Goal: Task Accomplishment & Management: Use online tool/utility

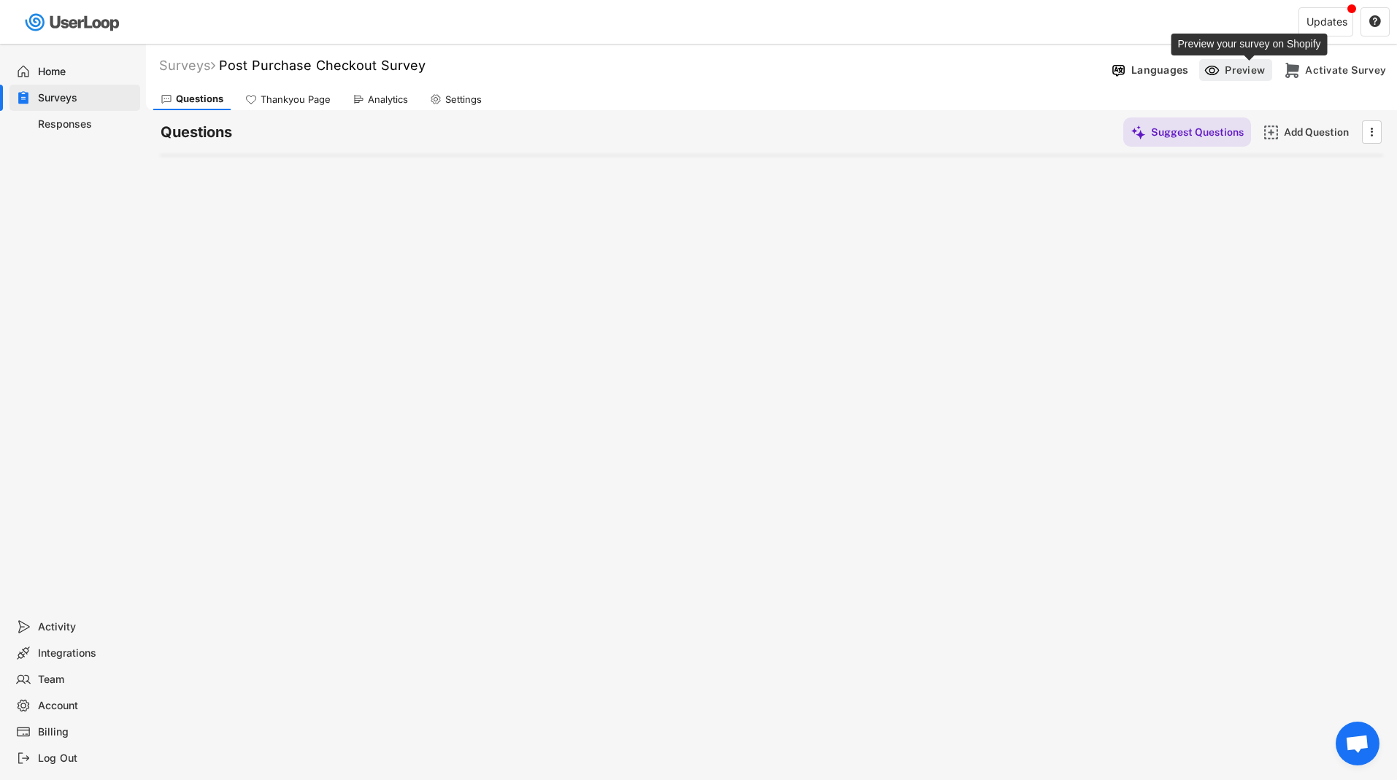
click at [983, 75] on div "Preview" at bounding box center [1247, 70] width 44 height 13
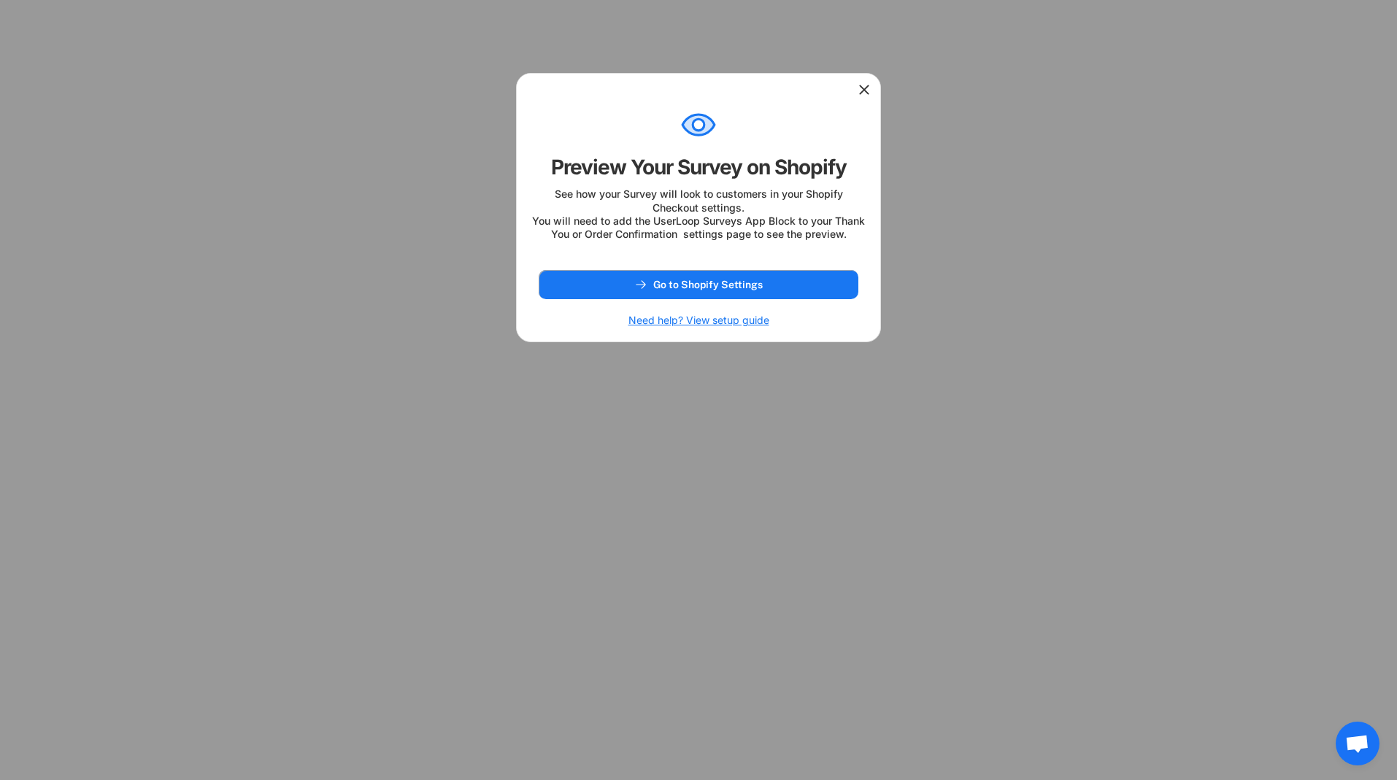
click at [865, 93] on icon at bounding box center [864, 89] width 15 height 15
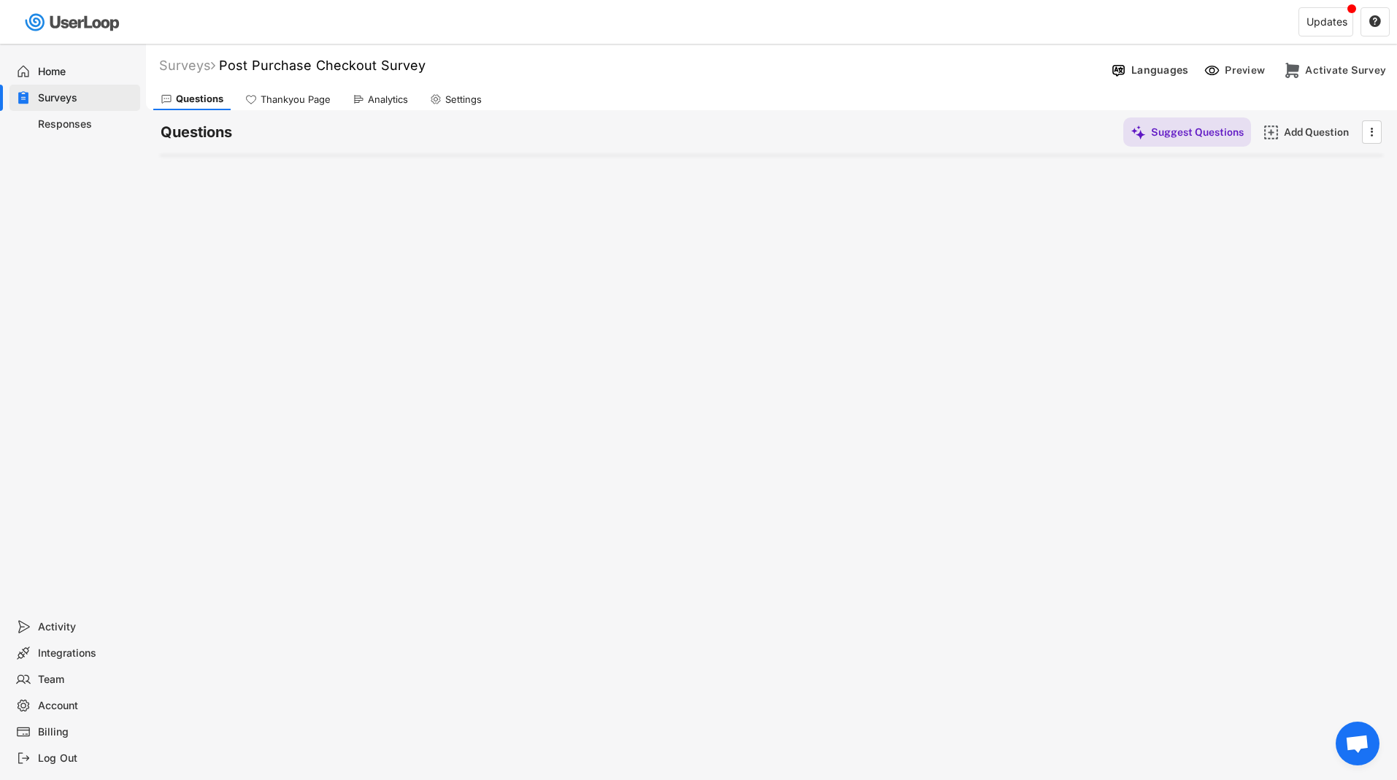
click at [74, 123] on div "Responses" at bounding box center [86, 125] width 96 height 14
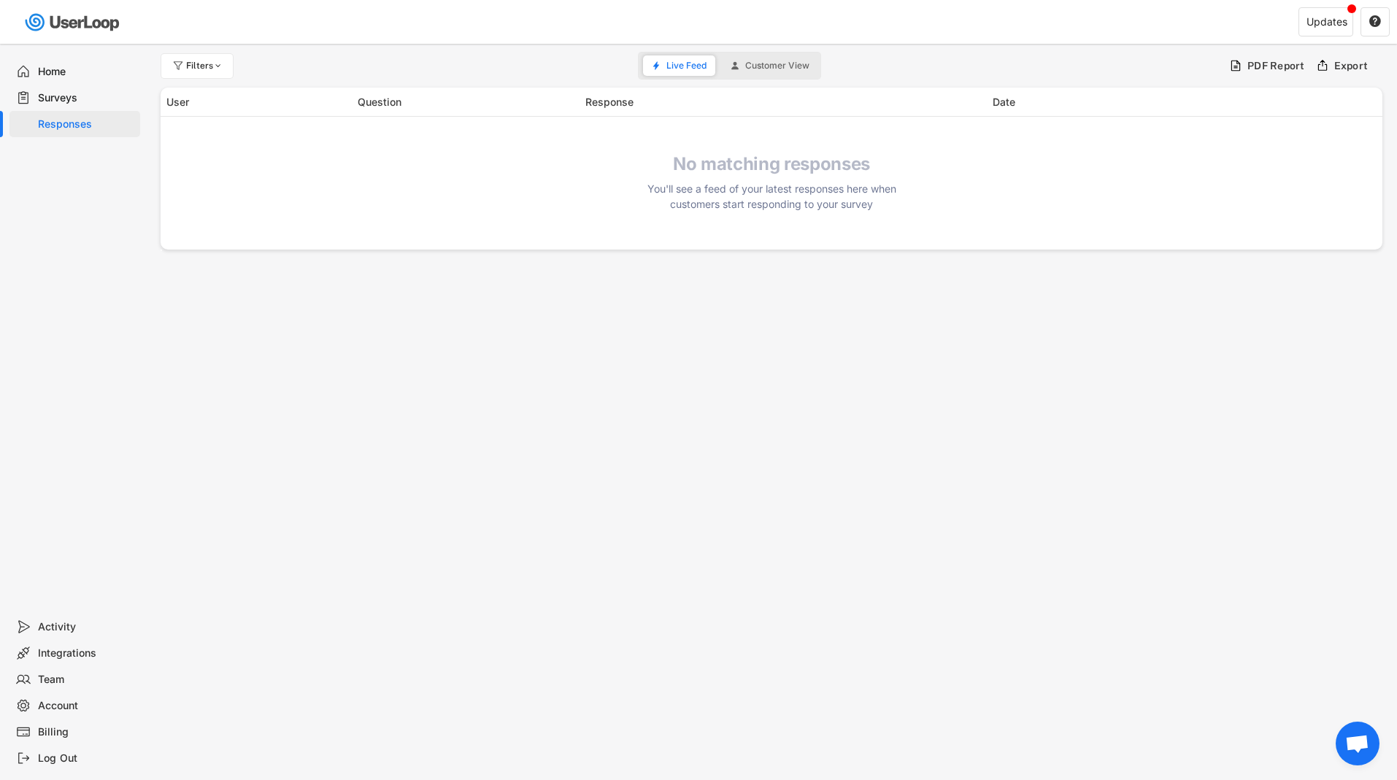
click at [75, 99] on div "Surveys" at bounding box center [86, 98] width 96 height 14
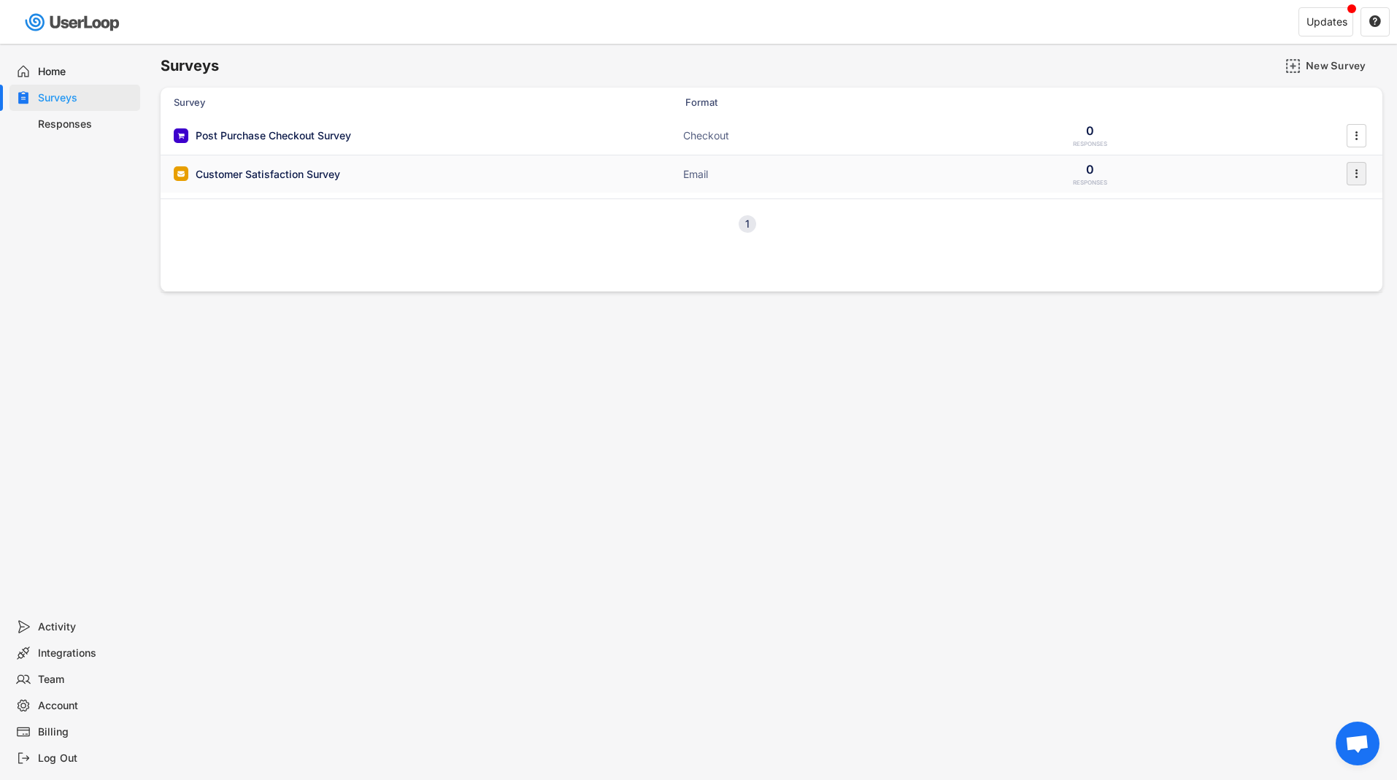
click at [983, 180] on text "" at bounding box center [1357, 173] width 3 height 15
click at [983, 438] on div "Archive" at bounding box center [1337, 439] width 92 height 12
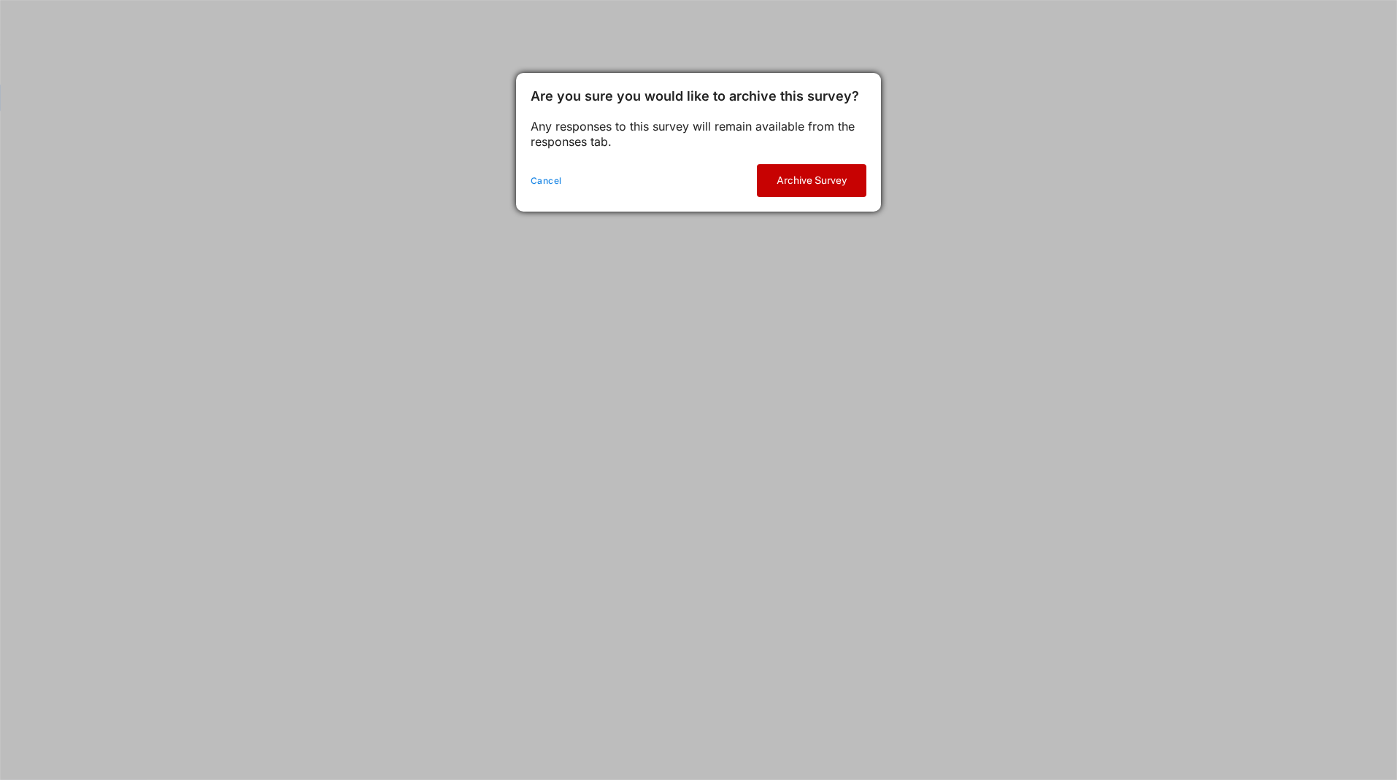
click at [834, 186] on button "Archive Survey" at bounding box center [812, 180] width 110 height 33
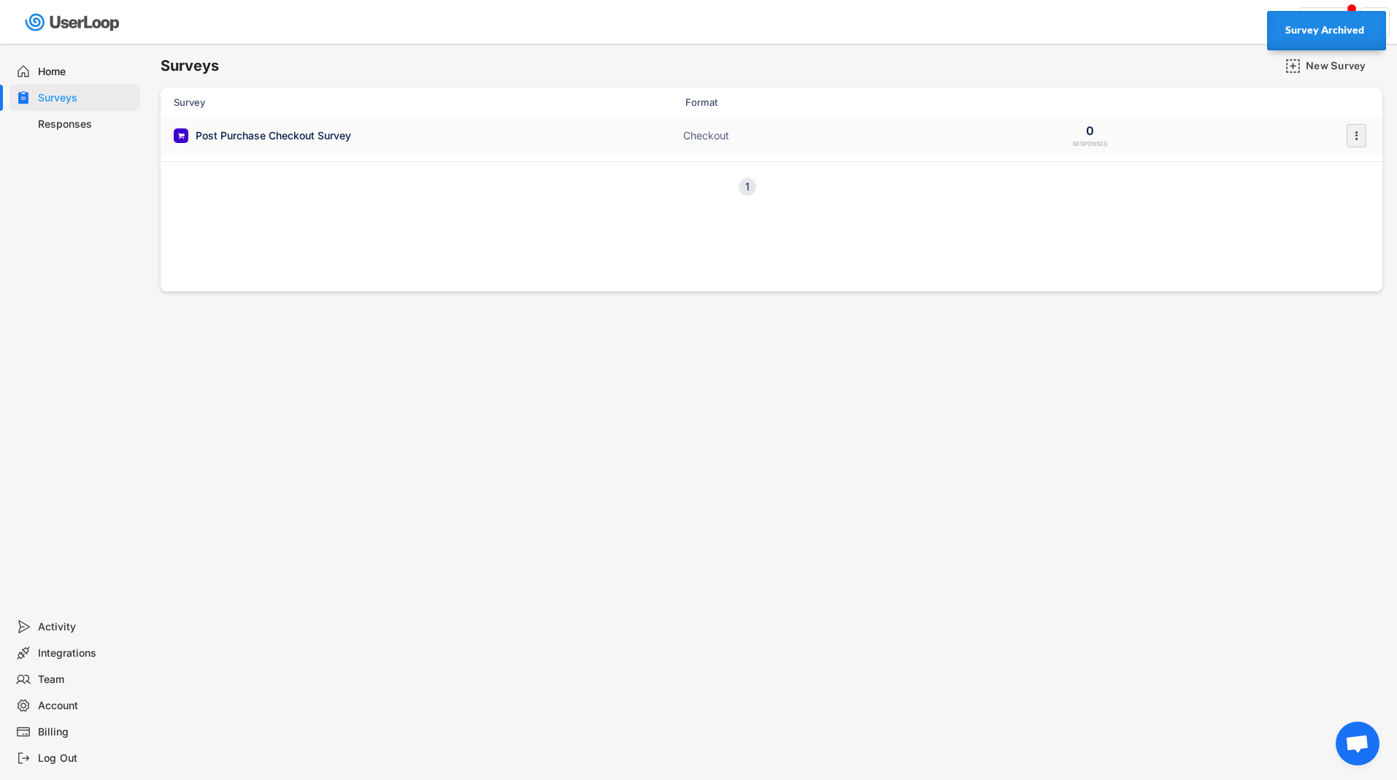
click at [983, 134] on text "" at bounding box center [1357, 135] width 3 height 15
click at [983, 162] on div "Enable" at bounding box center [1337, 167] width 92 height 12
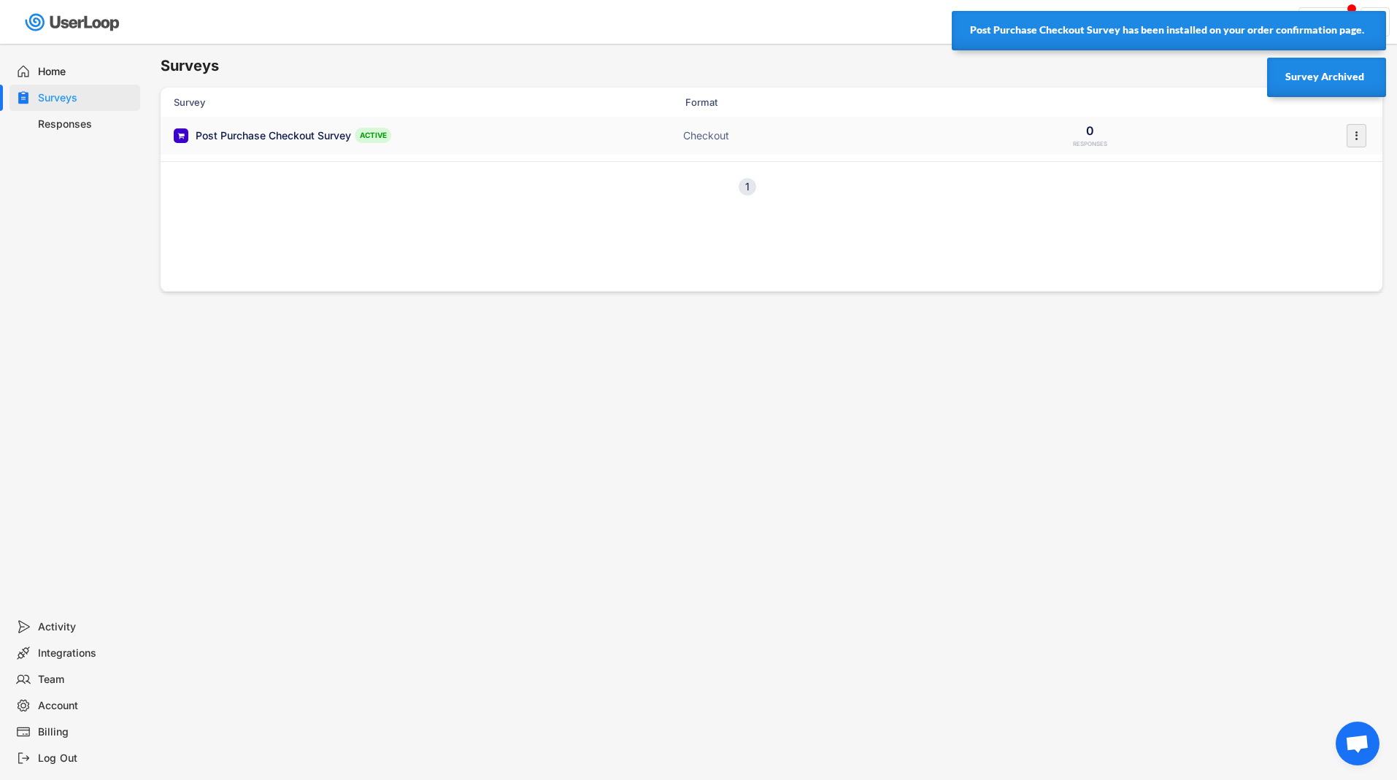
click at [983, 138] on icon "" at bounding box center [1356, 136] width 15 height 22
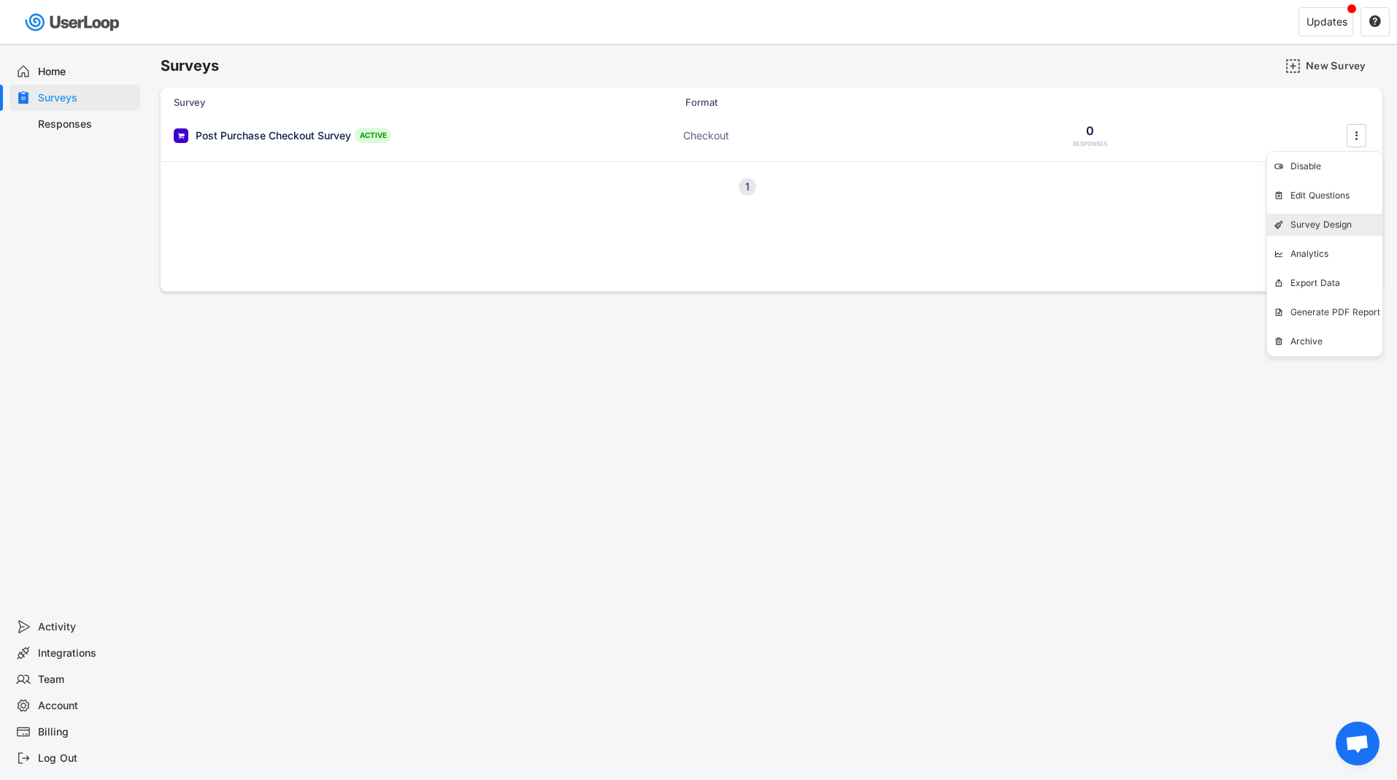
click at [0, 0] on div "Survey Design" at bounding box center [0, 0] width 0 height 0
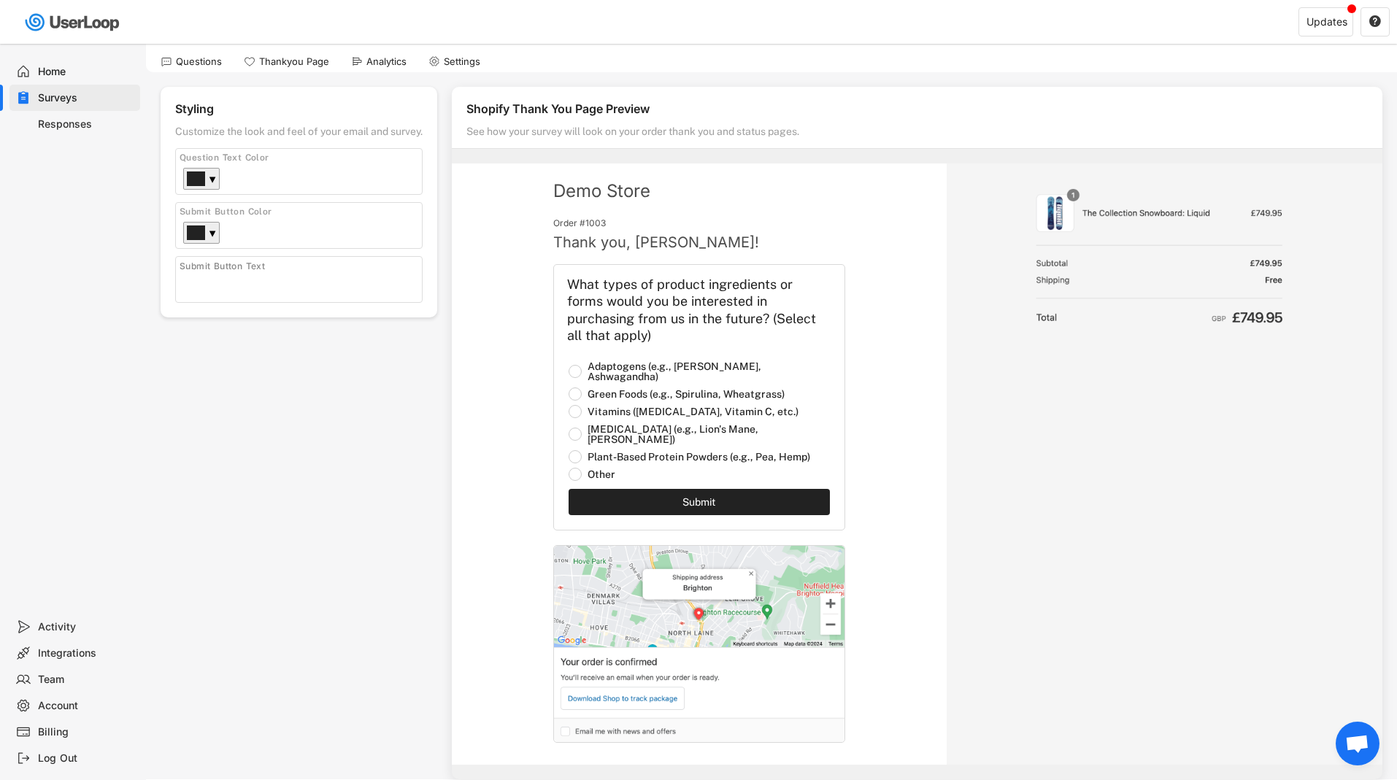
scroll to position [62, 0]
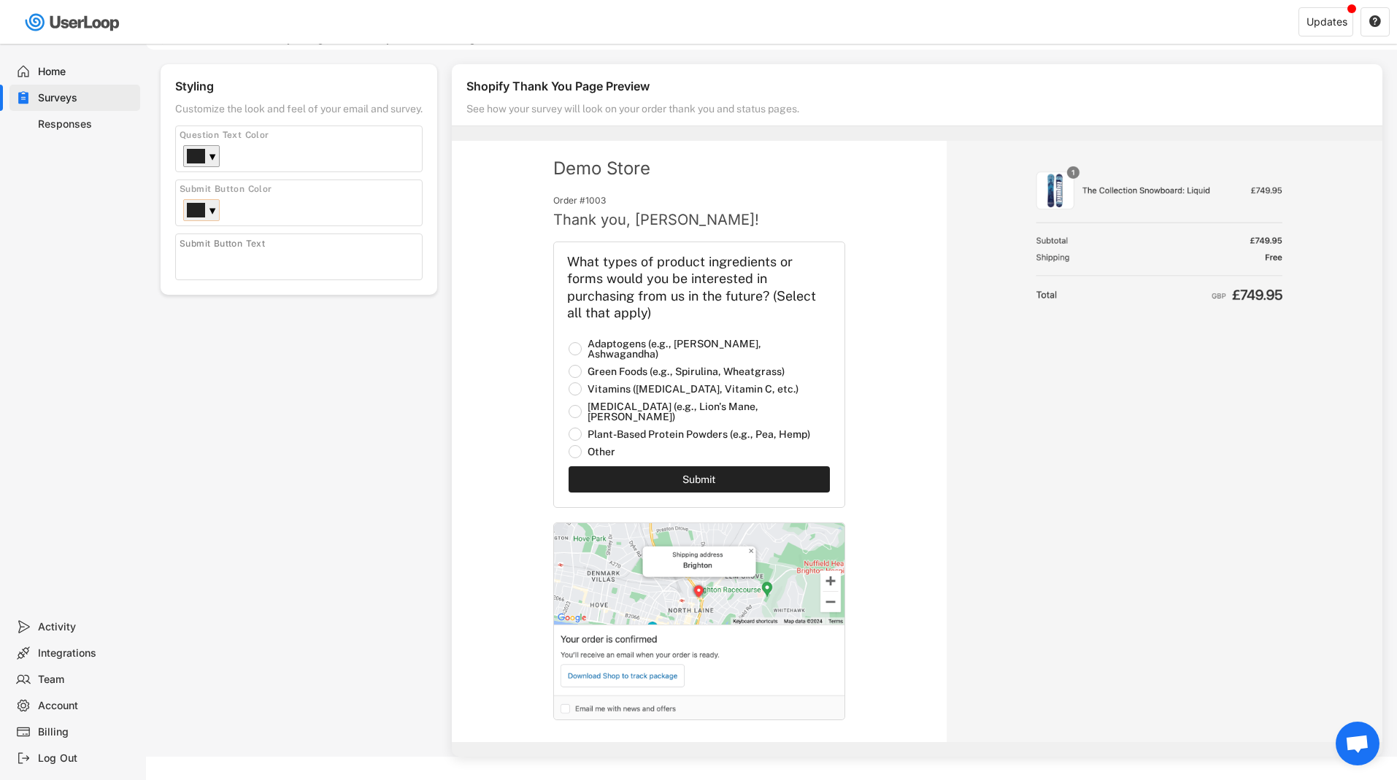
click at [212, 210] on div "▼" at bounding box center [212, 211] width 7 height 15
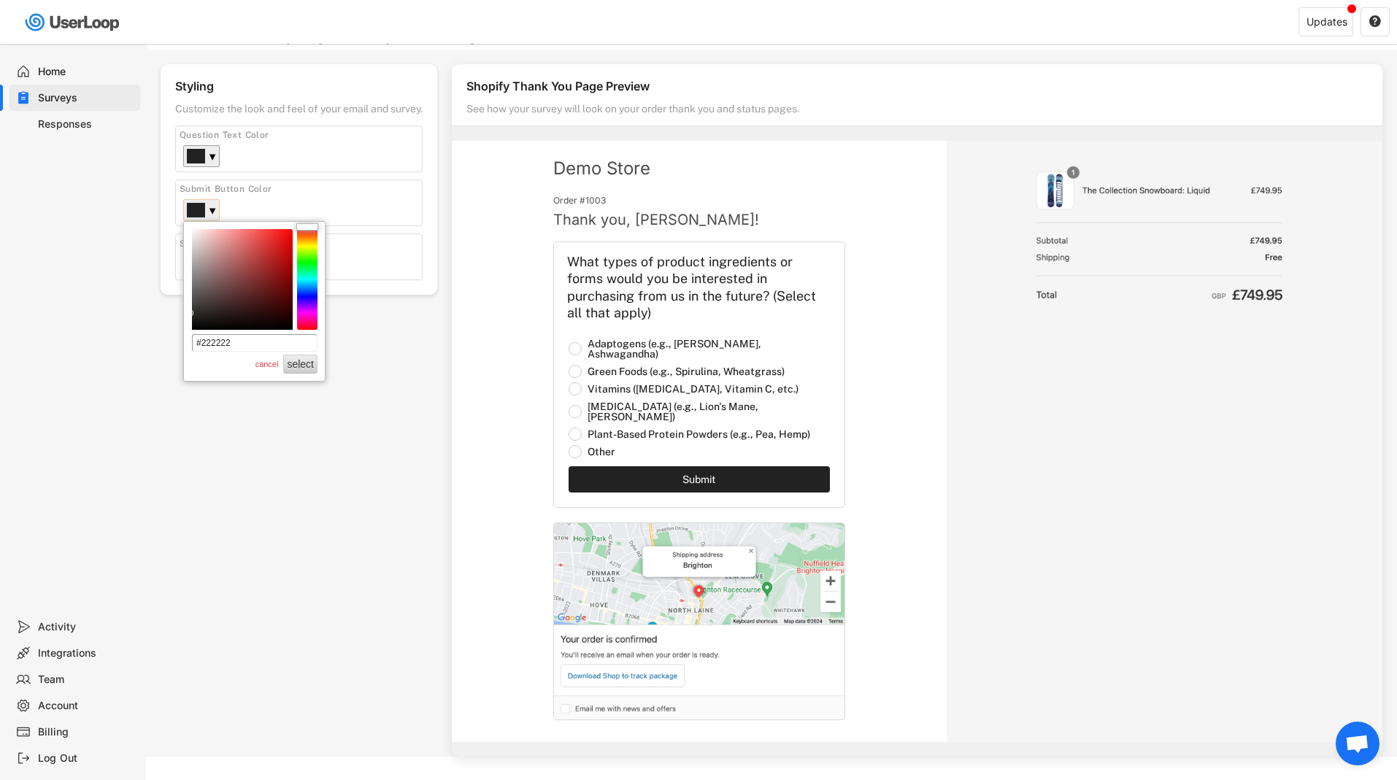
click at [357, 421] on div "Styling Customize the look and feel of your email and survey. Logo Click to upl…" at bounding box center [772, 410] width 1222 height 693
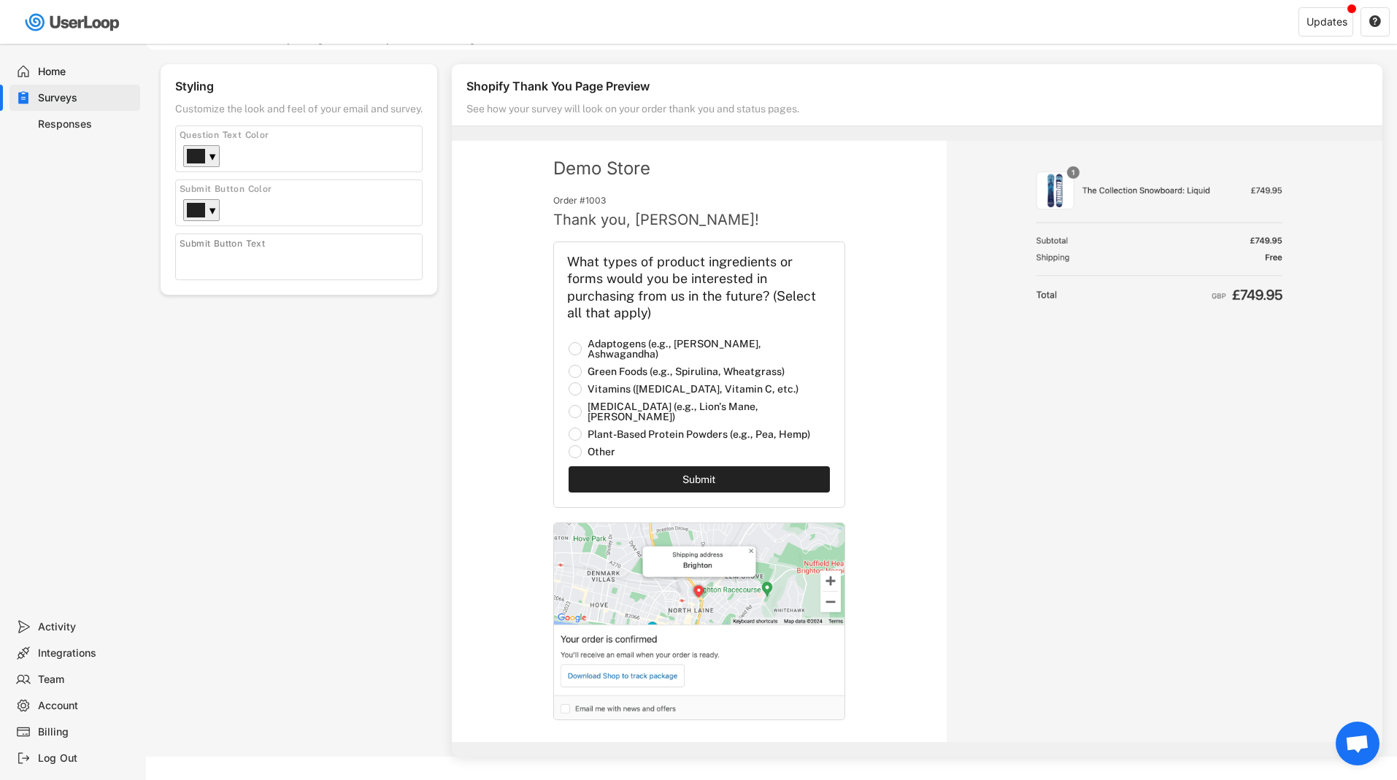
scroll to position [0, 0]
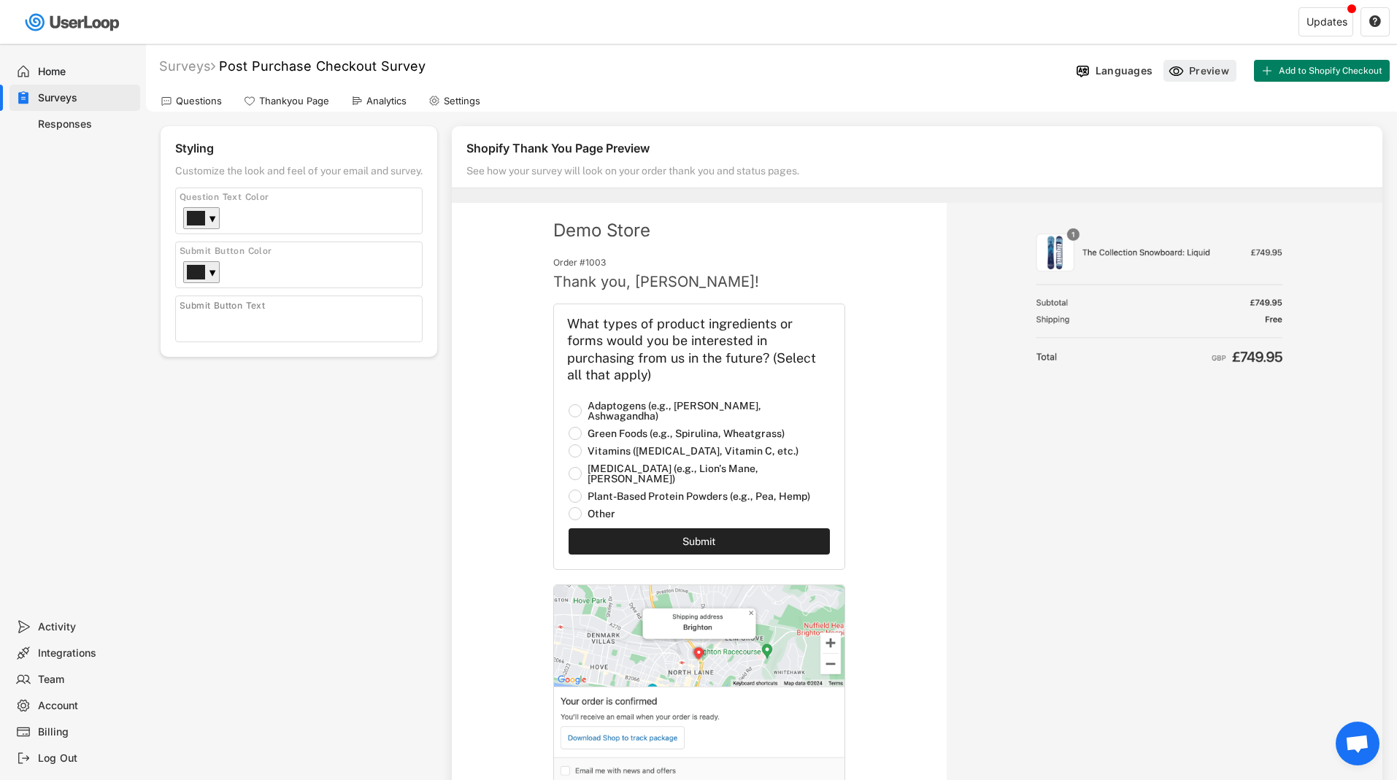
click at [983, 68] on div "Preview" at bounding box center [1200, 71] width 73 height 22
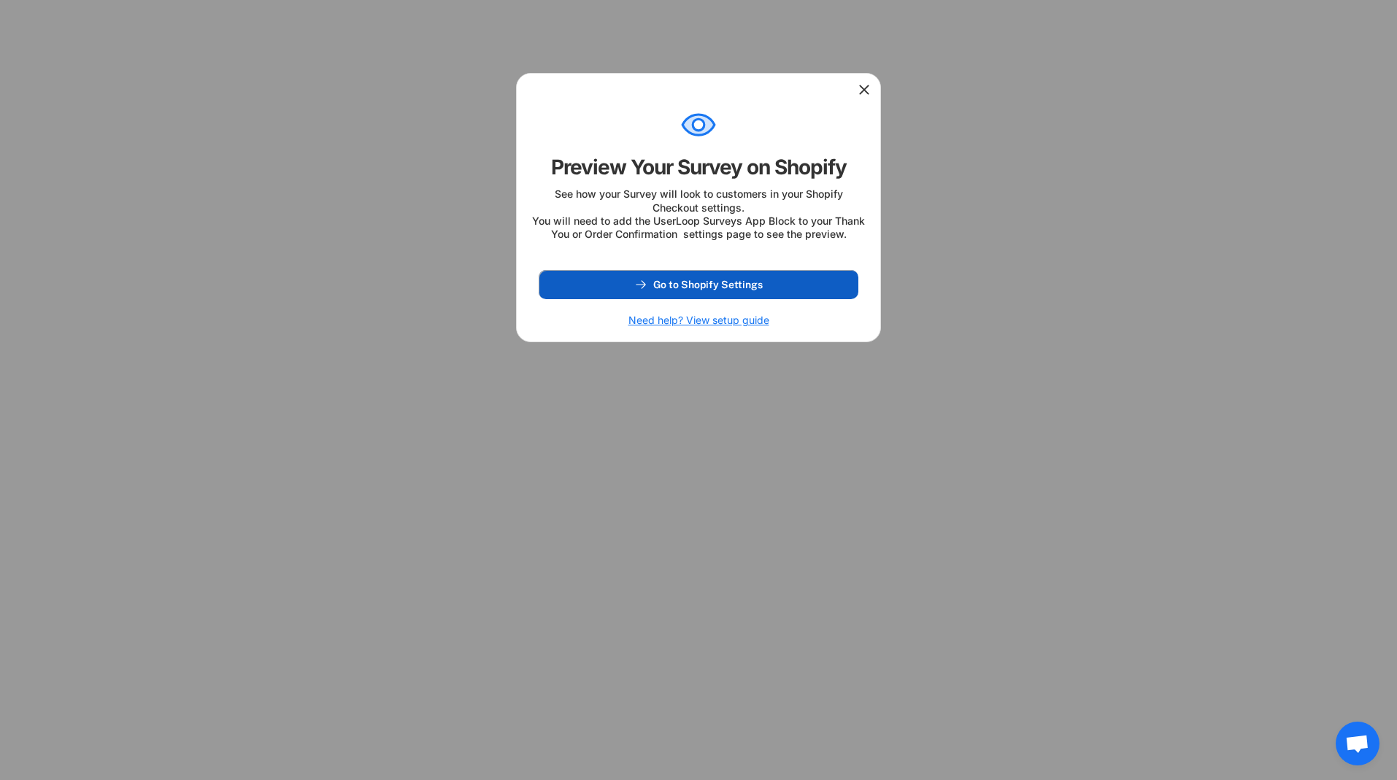
click at [643, 291] on icon at bounding box center [640, 284] width 13 height 13
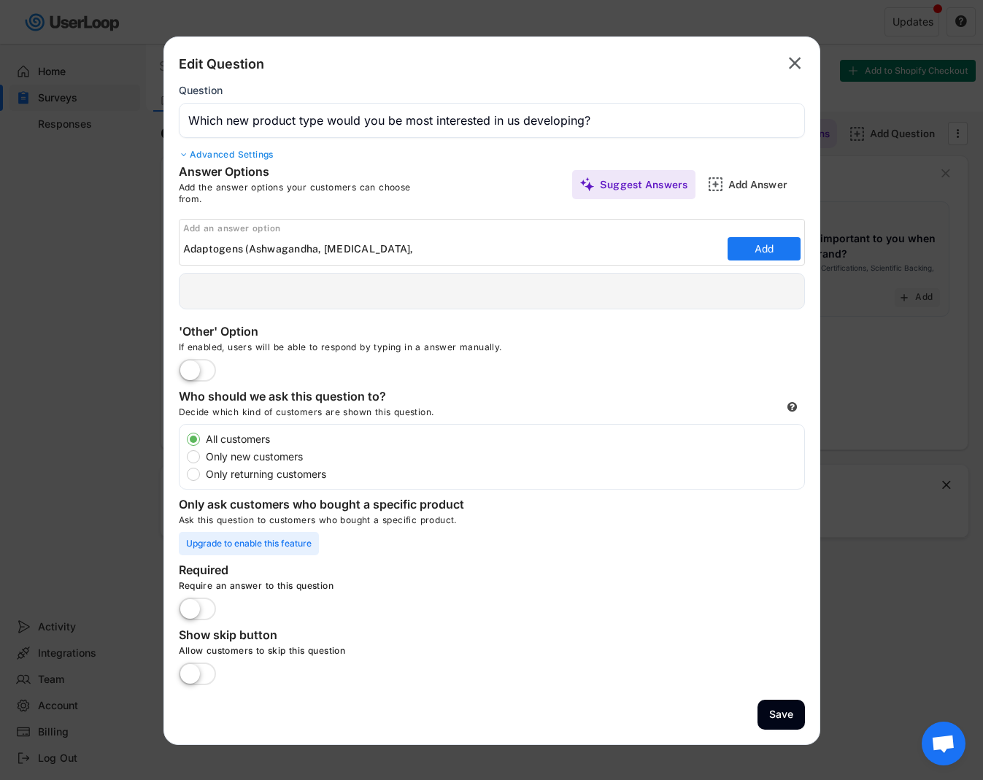
click at [386, 248] on input "input" at bounding box center [453, 249] width 541 height 22
paste input "Adaptogens (Ashwagandha, [MEDICAL_DATA], Eleuthero"
type input "Adaptogens (Ashwagandha, [MEDICAL_DATA], Eleuthero, etc.)"
click at [755, 248] on button "Add" at bounding box center [764, 248] width 73 height 23
type input "Adaptogens (Ashwagandha, [MEDICAL_DATA], Eleuthero, etc.)"
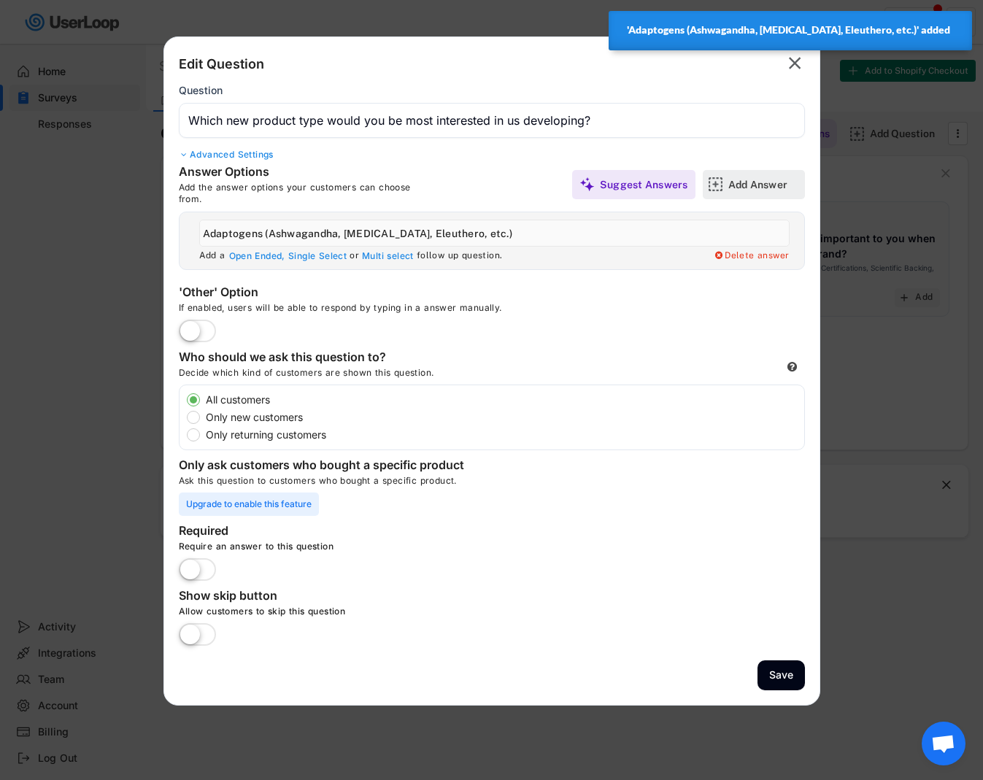
click at [720, 183] on img at bounding box center [715, 184] width 15 height 15
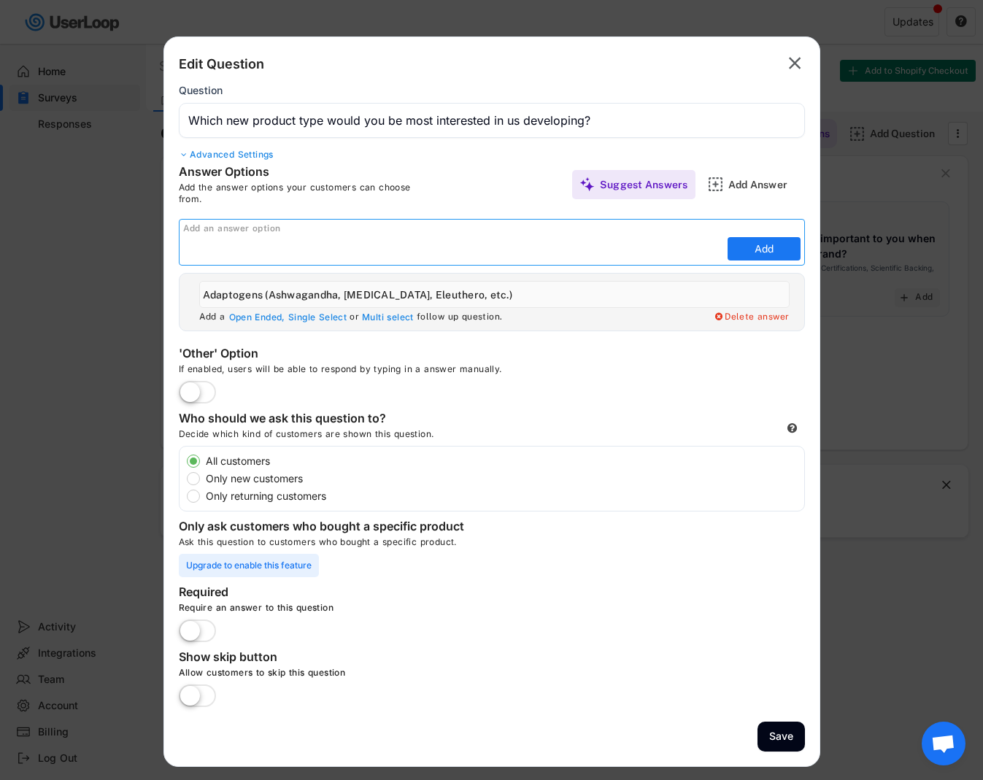
click at [234, 250] on input "input" at bounding box center [453, 249] width 541 height 22
paste input "Green Foods"
click at [215, 248] on input "input" at bounding box center [453, 249] width 541 height 22
type input "Green SuperFoods"
click at [763, 250] on button "Add" at bounding box center [764, 248] width 73 height 23
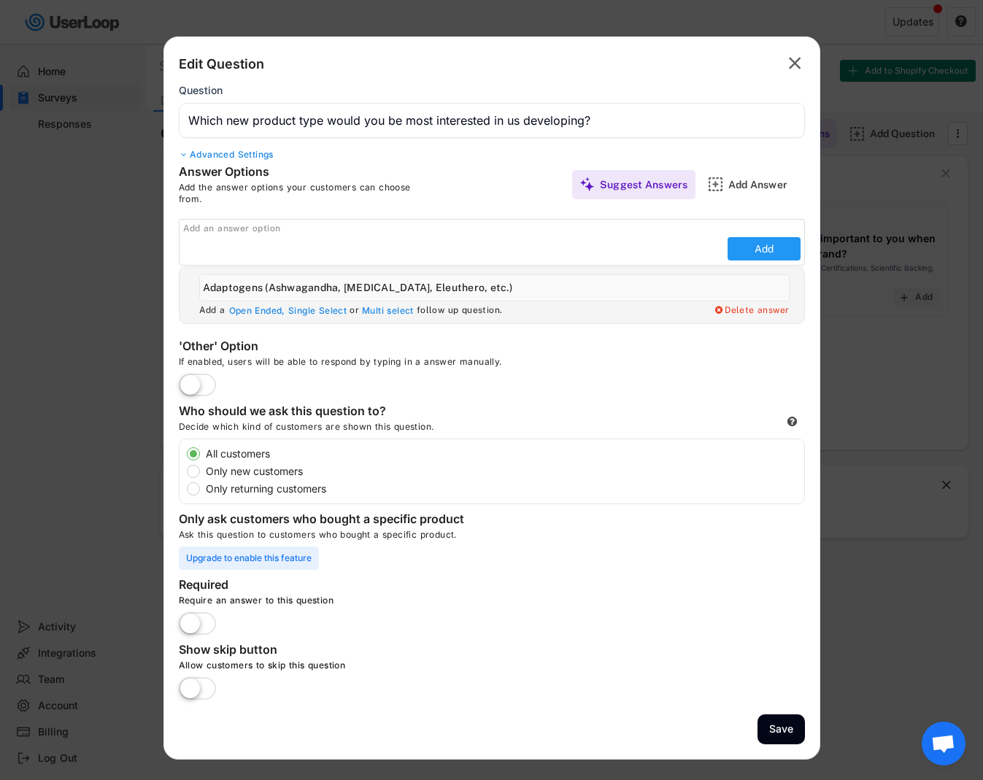
type input "Green SuperFoods"
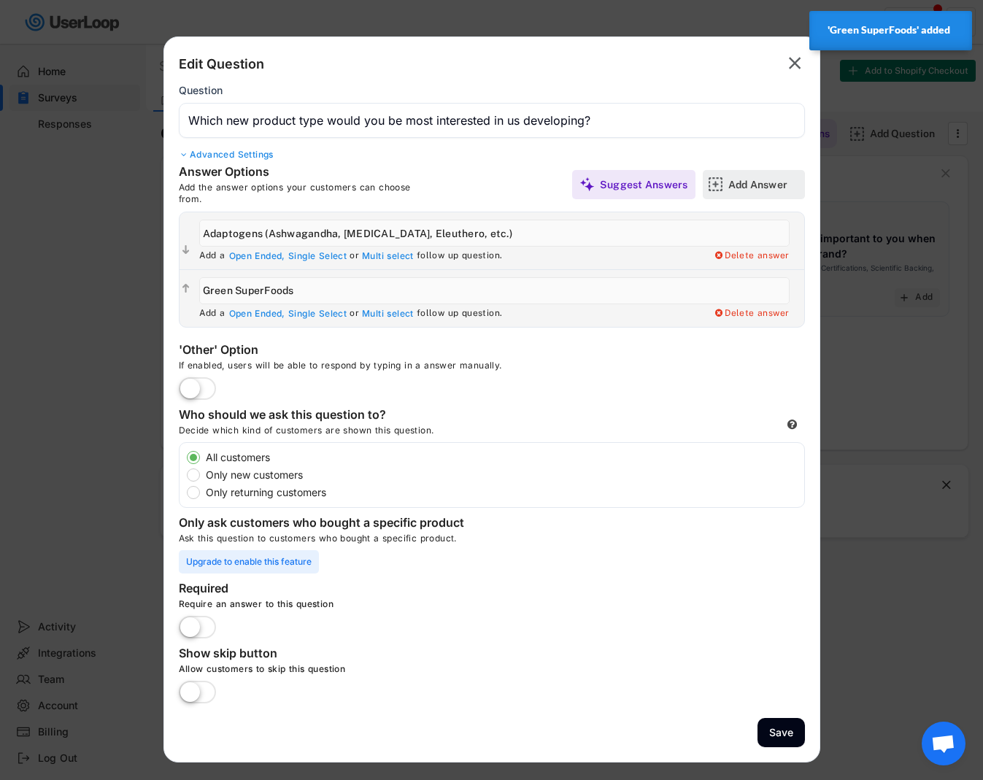
click at [723, 185] on div "Add Answer" at bounding box center [754, 184] width 102 height 29
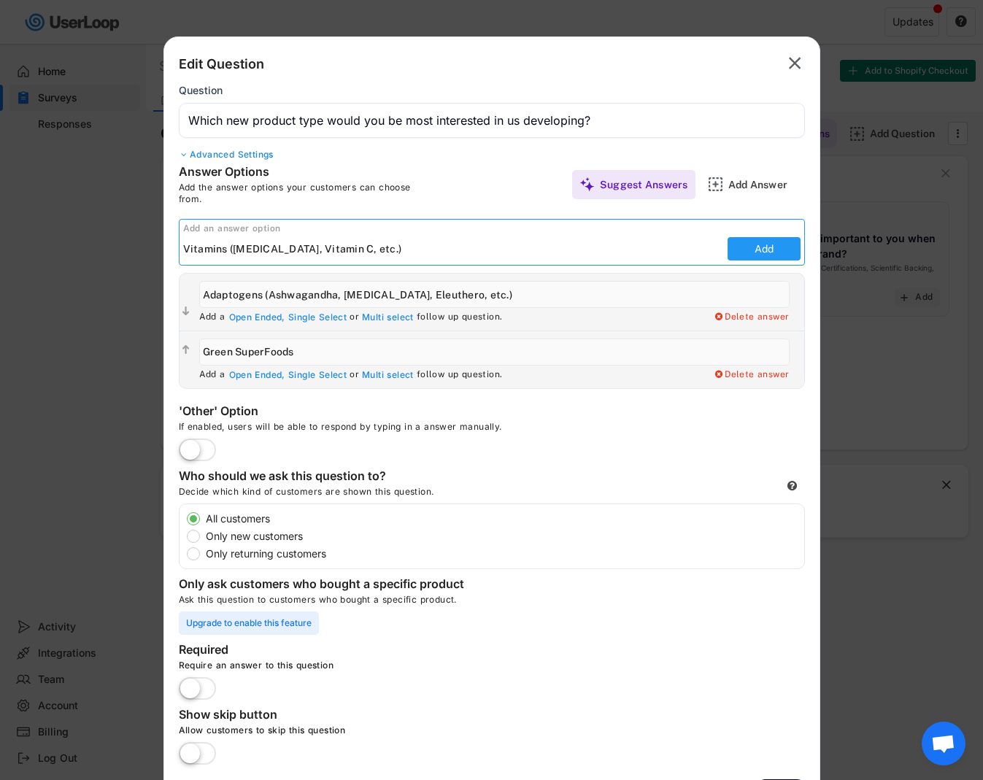
type input "Vitamins ([MEDICAL_DATA], Vitamin C, etc.)"
click at [757, 249] on button "Add" at bounding box center [764, 248] width 73 height 23
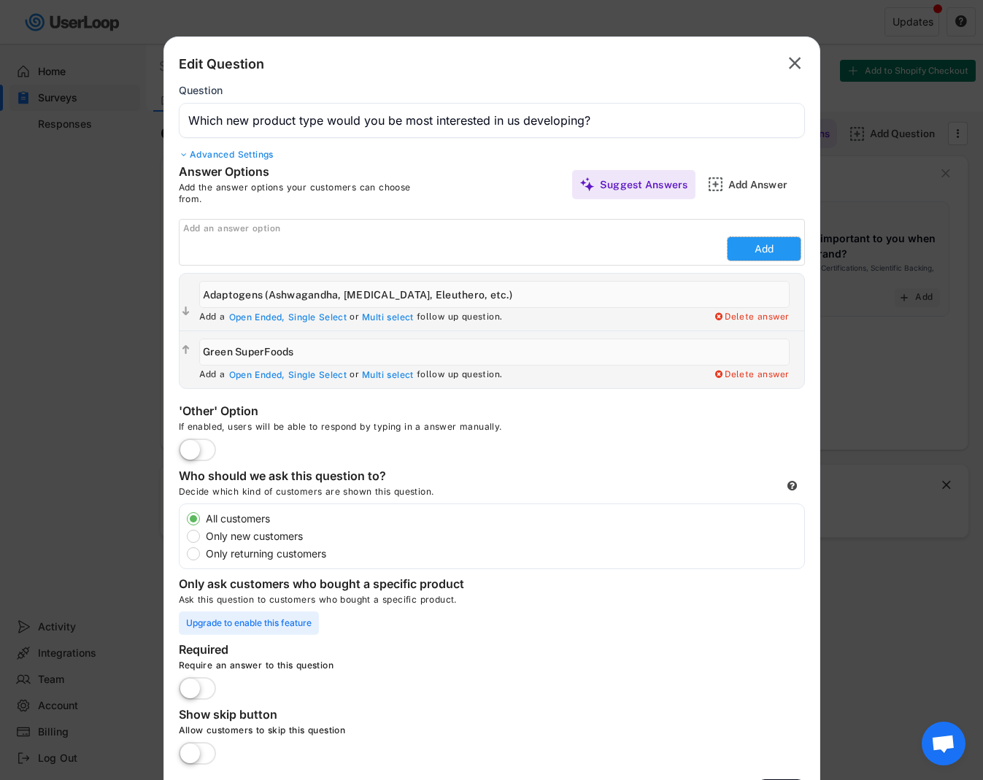
type input "Vitamins ([MEDICAL_DATA], Vitamin C, etc.)"
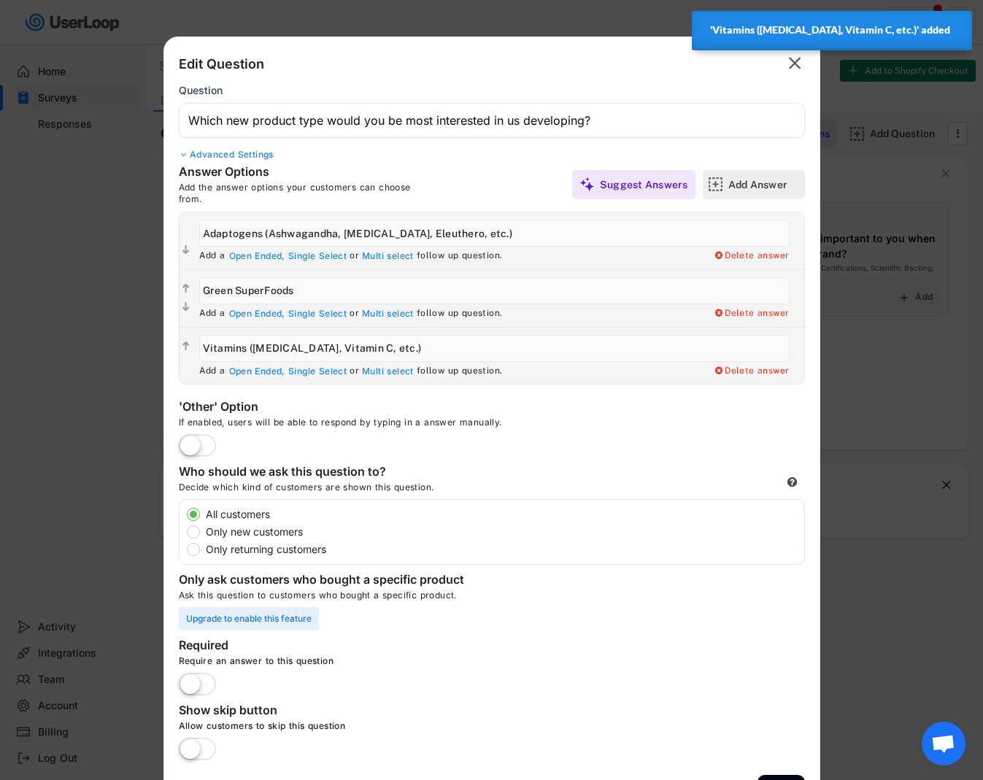
click at [763, 187] on div "Add Answer" at bounding box center [765, 184] width 73 height 13
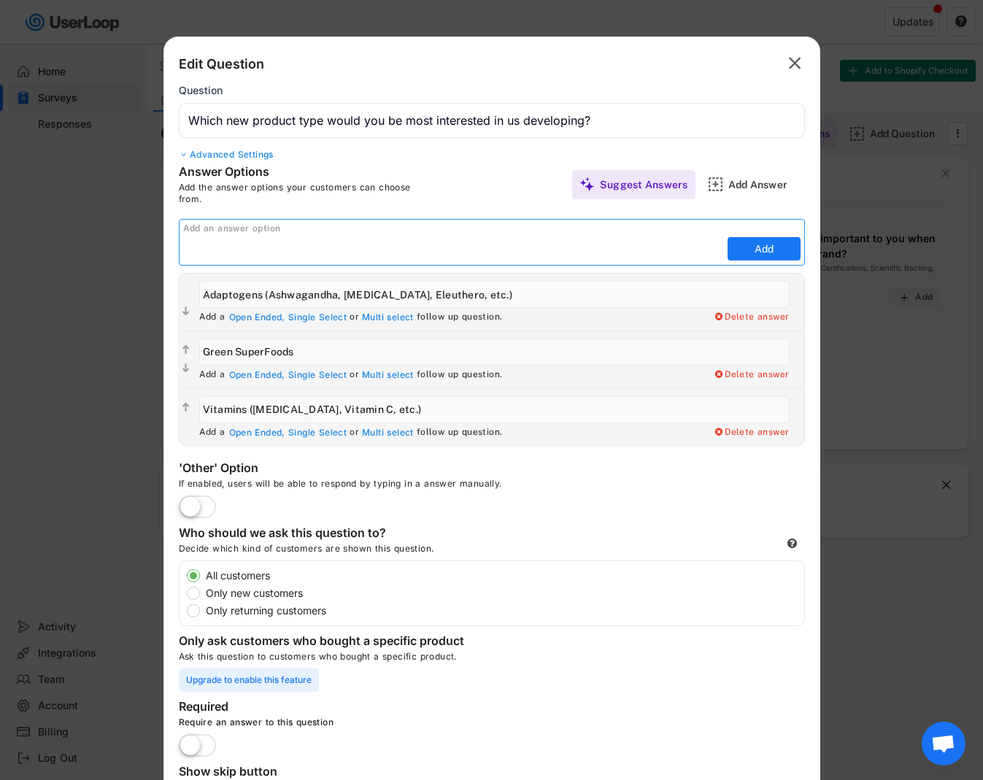
paste input "Mushrooms"
type input "Mushrooms"
click at [756, 255] on button "Add" at bounding box center [764, 248] width 73 height 23
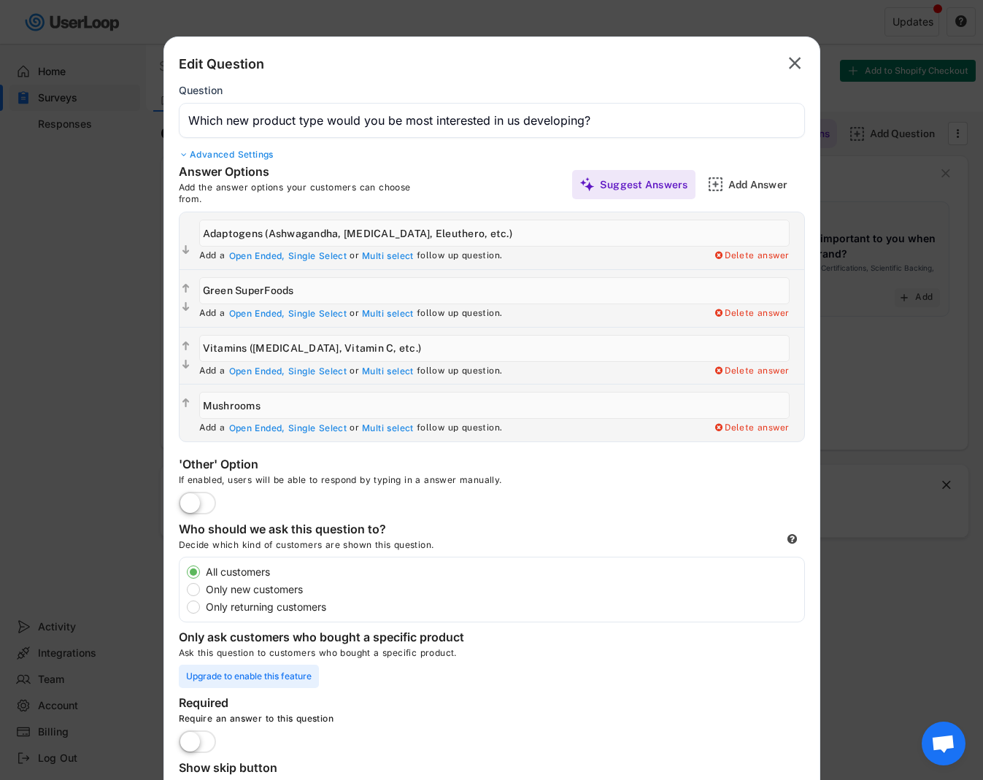
click at [296, 411] on input "input" at bounding box center [494, 405] width 591 height 27
paste input "Chaga, Cordyceps, [GEOGRAPHIC_DATA] Tail"
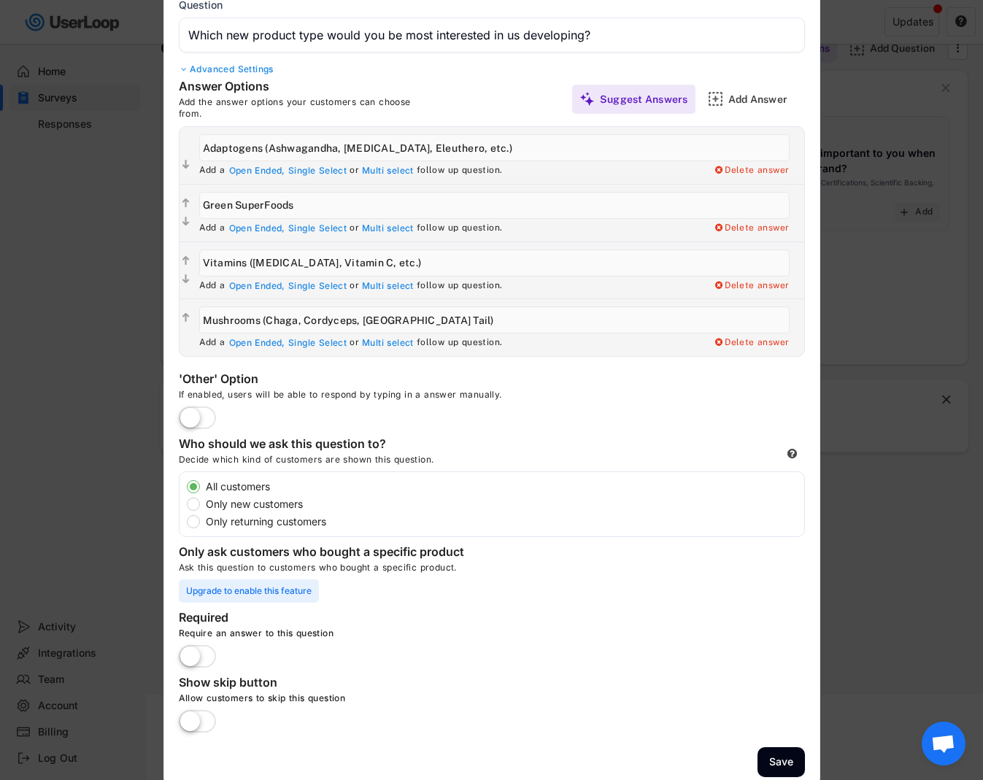
scroll to position [88, 0]
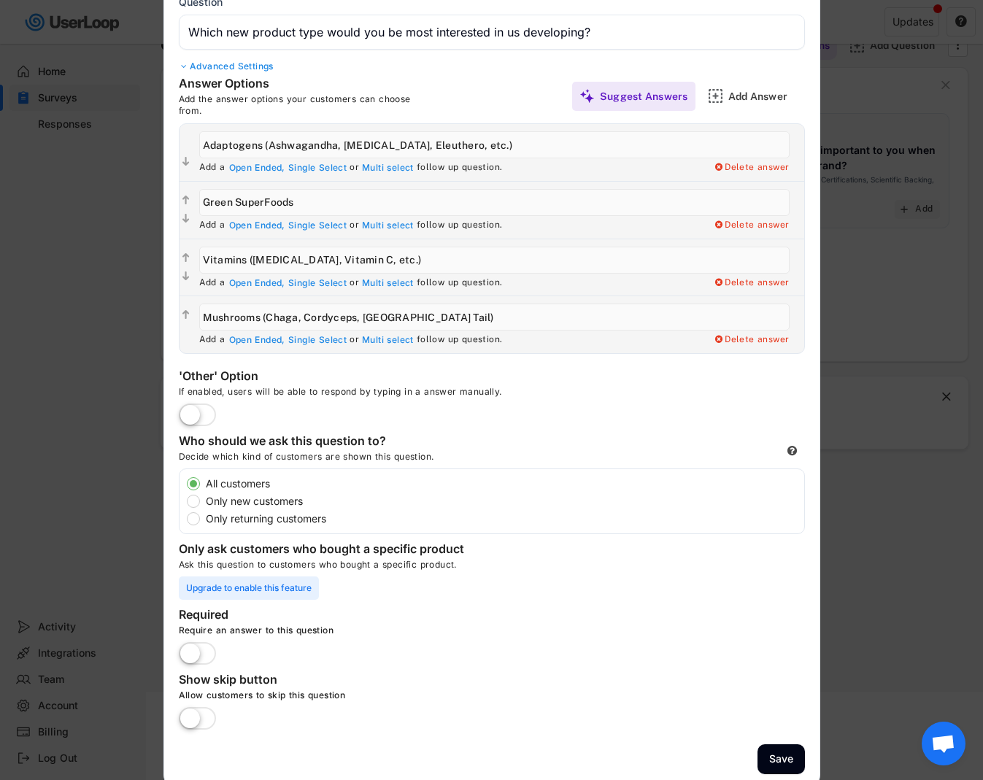
type input "Mushrooms (Chaga, Cordyceps, [GEOGRAPHIC_DATA] Tail)"
click at [193, 418] on label at bounding box center [197, 416] width 45 height 32
click at [0, 0] on input "checkbox" at bounding box center [0, 0] width 0 height 0
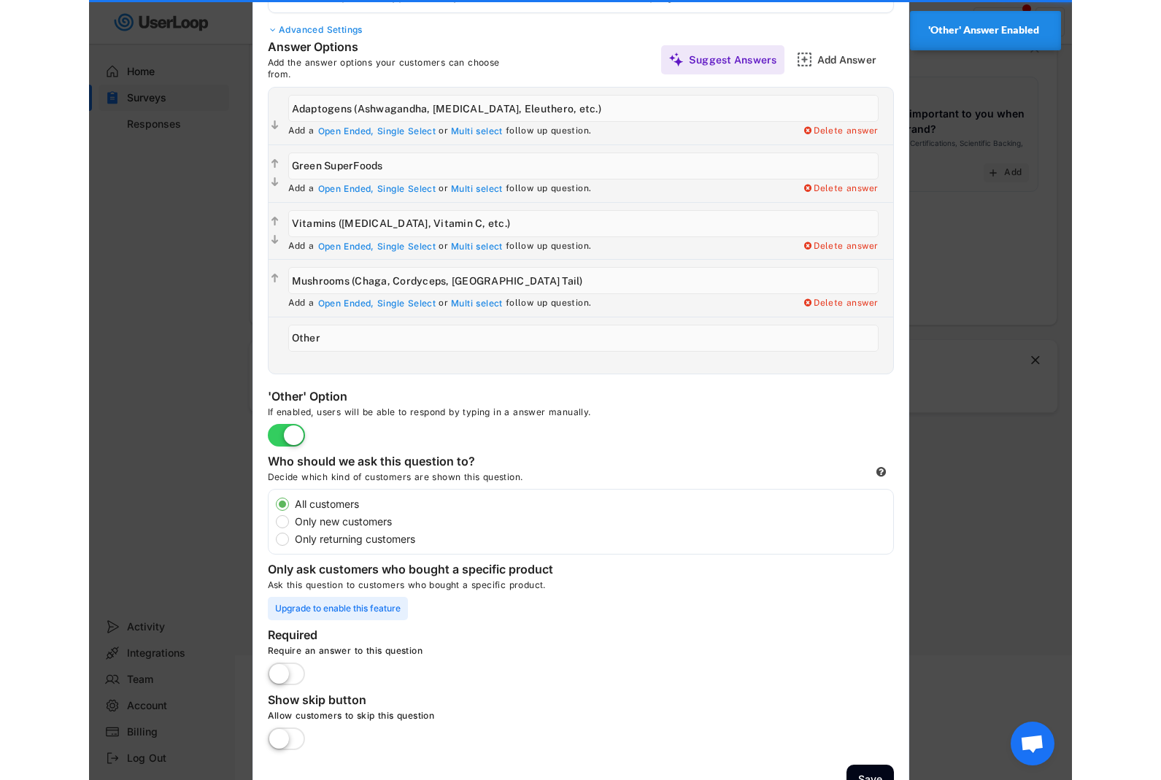
scroll to position [155, 0]
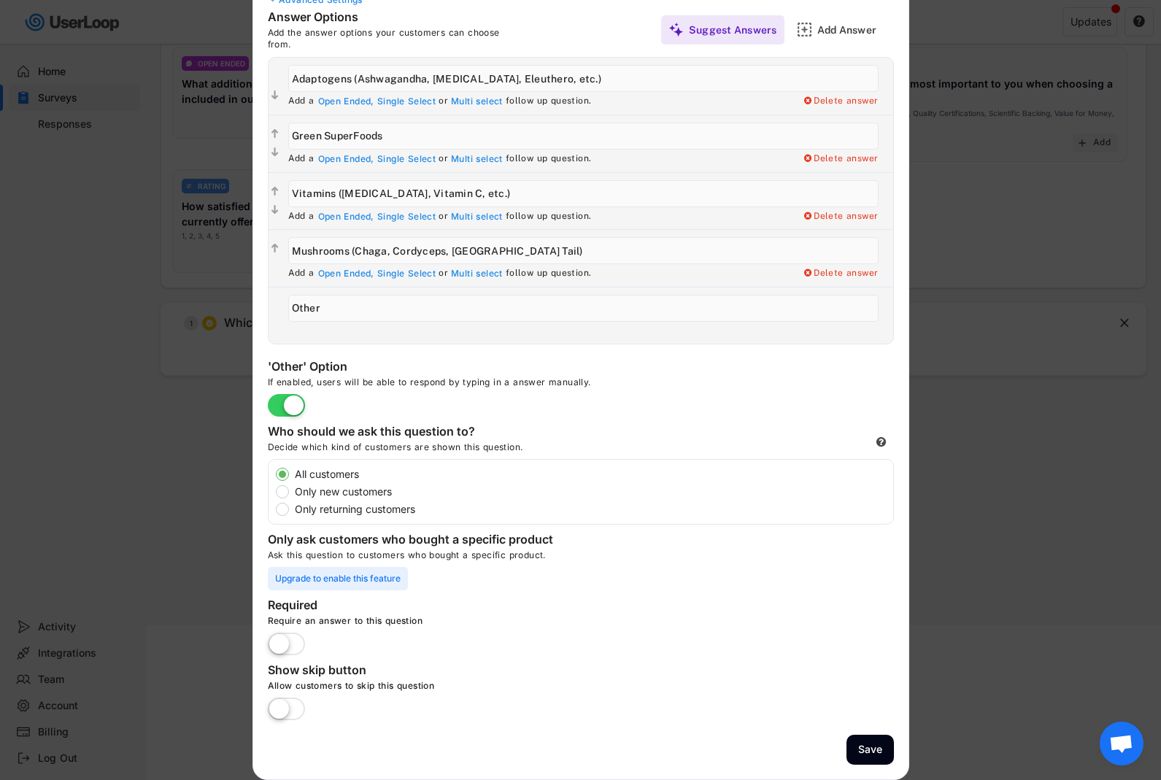
click at [274, 712] on label at bounding box center [286, 710] width 45 height 32
click at [0, 0] on input "checkbox" at bounding box center [0, 0] width 0 height 0
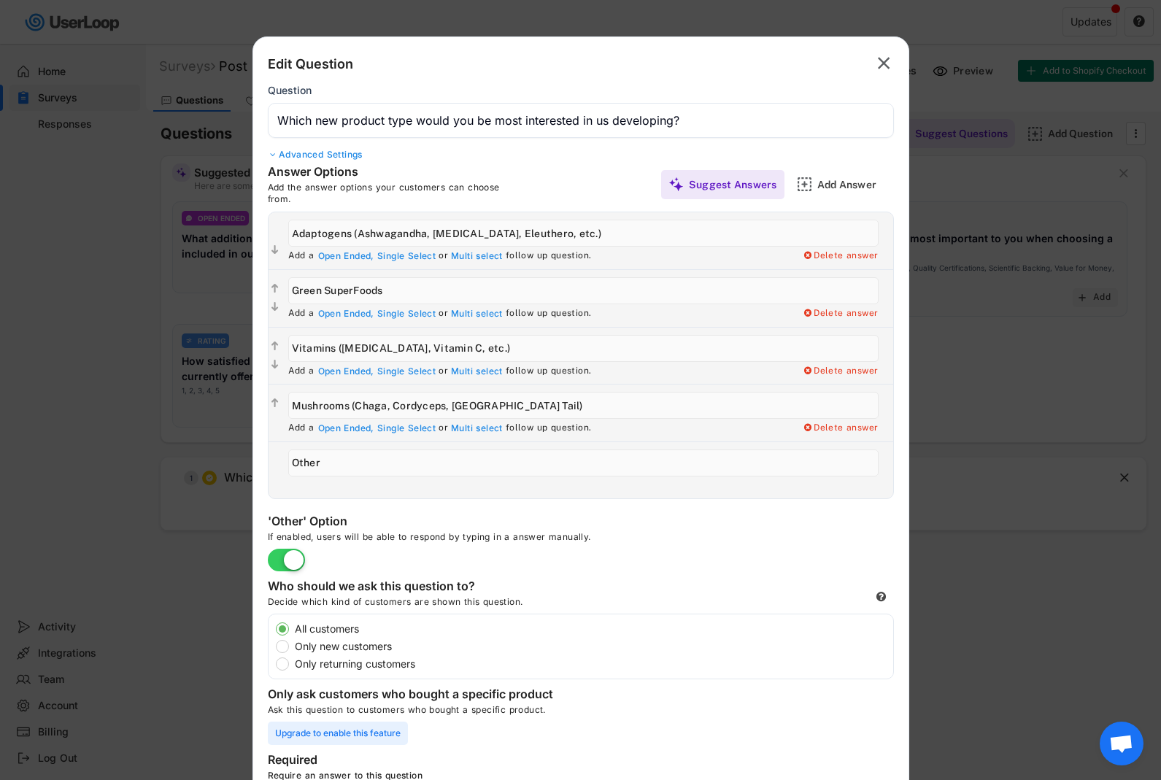
click at [377, 120] on input "input" at bounding box center [581, 120] width 626 height 35
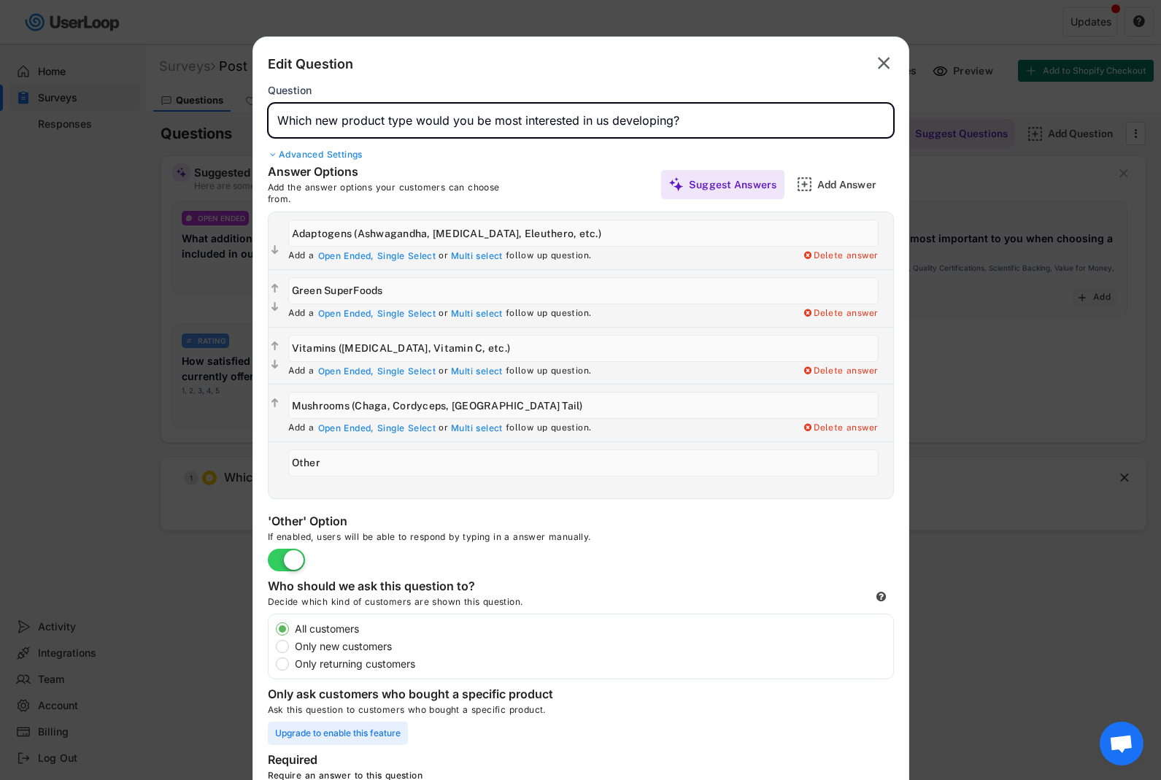
paste input "What types of product ingredients or forms would you be interested in purchasin…"
type input "What types of product ingredients or forms would you be interested in purchasin…"
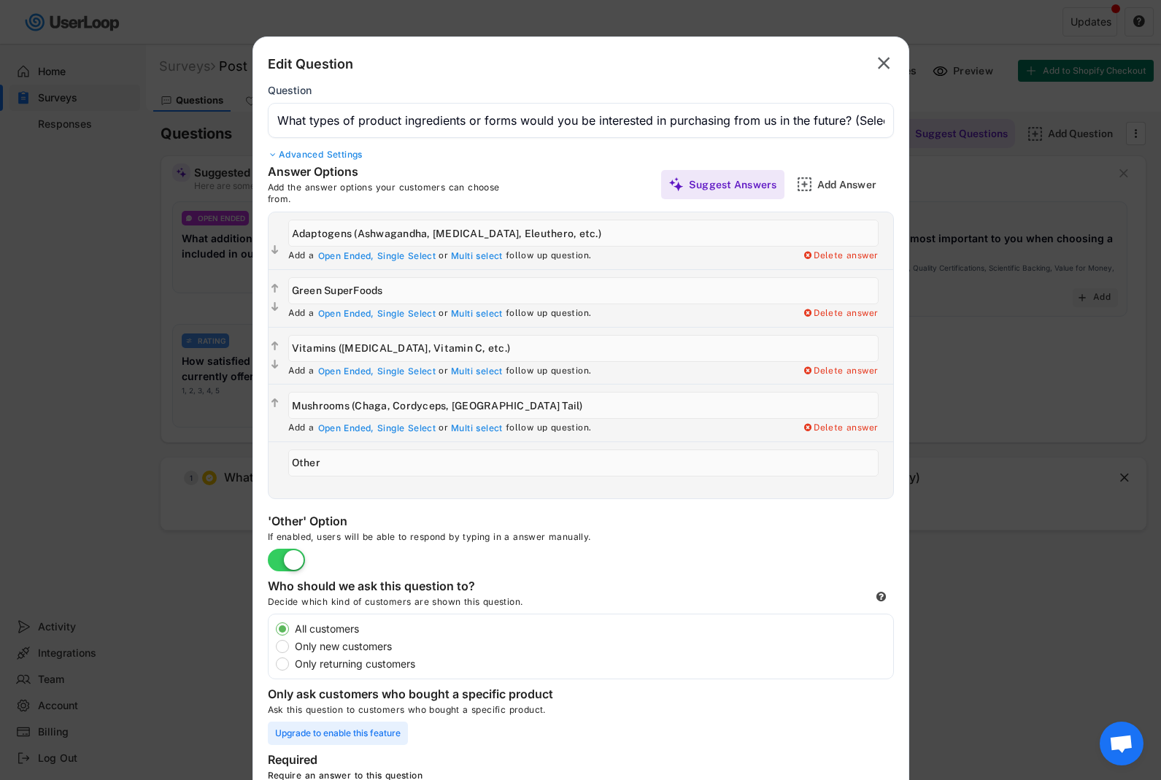
click at [364, 236] on input "input" at bounding box center [583, 233] width 591 height 27
paste input "Adaptogens (e.g., [PERSON_NAME], Ashwagandha)"
type input "Adaptogens (e.g., [PERSON_NAME], Ashwagandha)"
click at [385, 288] on input "input" at bounding box center [583, 290] width 591 height 27
paste input "Green Foods (e.g., Spirulina, Wheatgrass)"
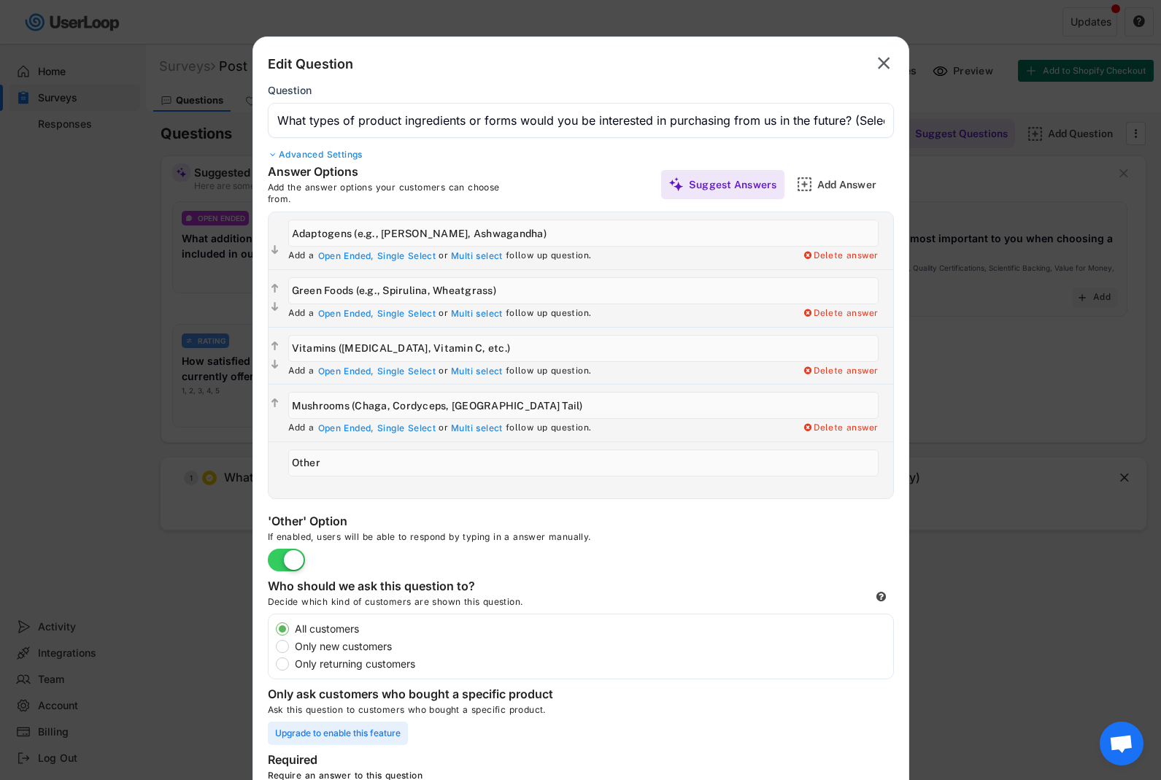
type input "Green Foods (e.g., Spirulina, Wheatgrass)"
click at [532, 410] on input "input" at bounding box center [583, 405] width 591 height 27
paste input "[MEDICAL_DATA] (e.g., Lion's Mane, [PERSON_NAME])"
type input "[MEDICAL_DATA] (e.g., Lion's Mane, [PERSON_NAME])"
click at [820, 188] on div "Add Answer" at bounding box center [854, 184] width 73 height 13
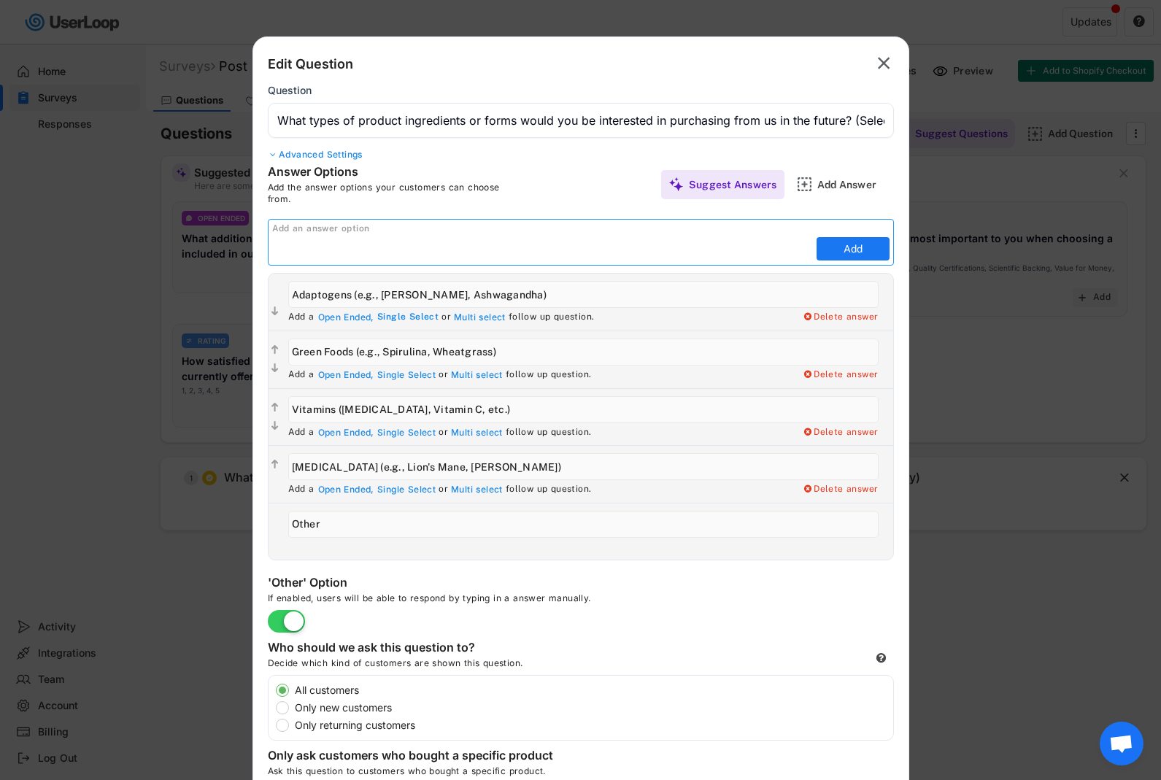
paste input "Plant-Based Protein Powders (e.g., Pea, Hemp)"
type input "Plant-Based Protein Powders (e.g., Pea, Hemp)"
click at [837, 247] on button "Add" at bounding box center [853, 248] width 73 height 23
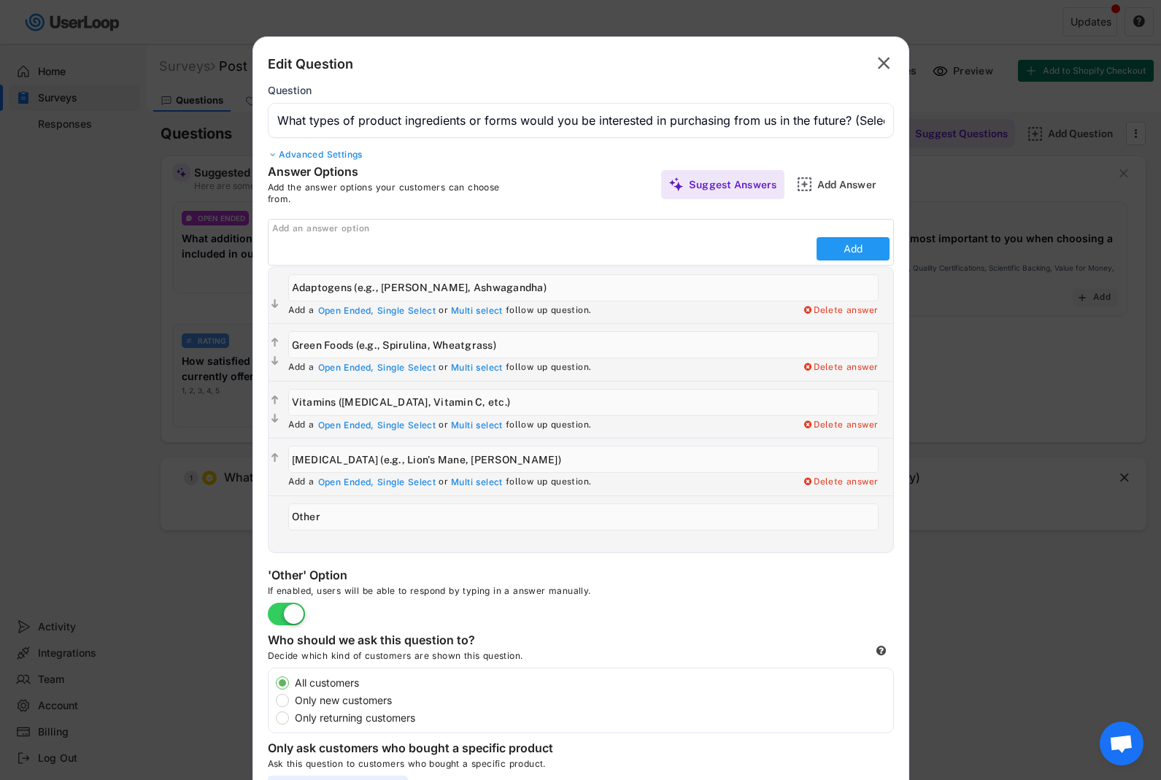
type input "Plant-Based Protein Powders (e.g., Pea, Hemp)"
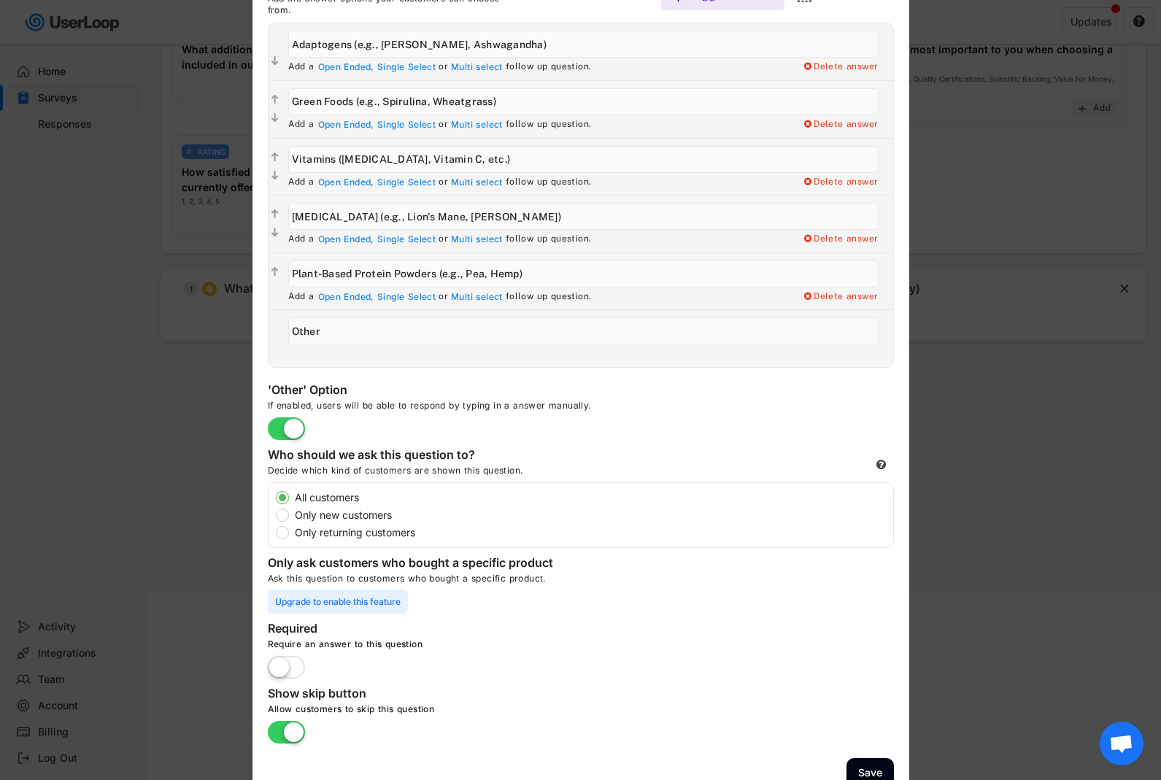
scroll to position [212, 0]
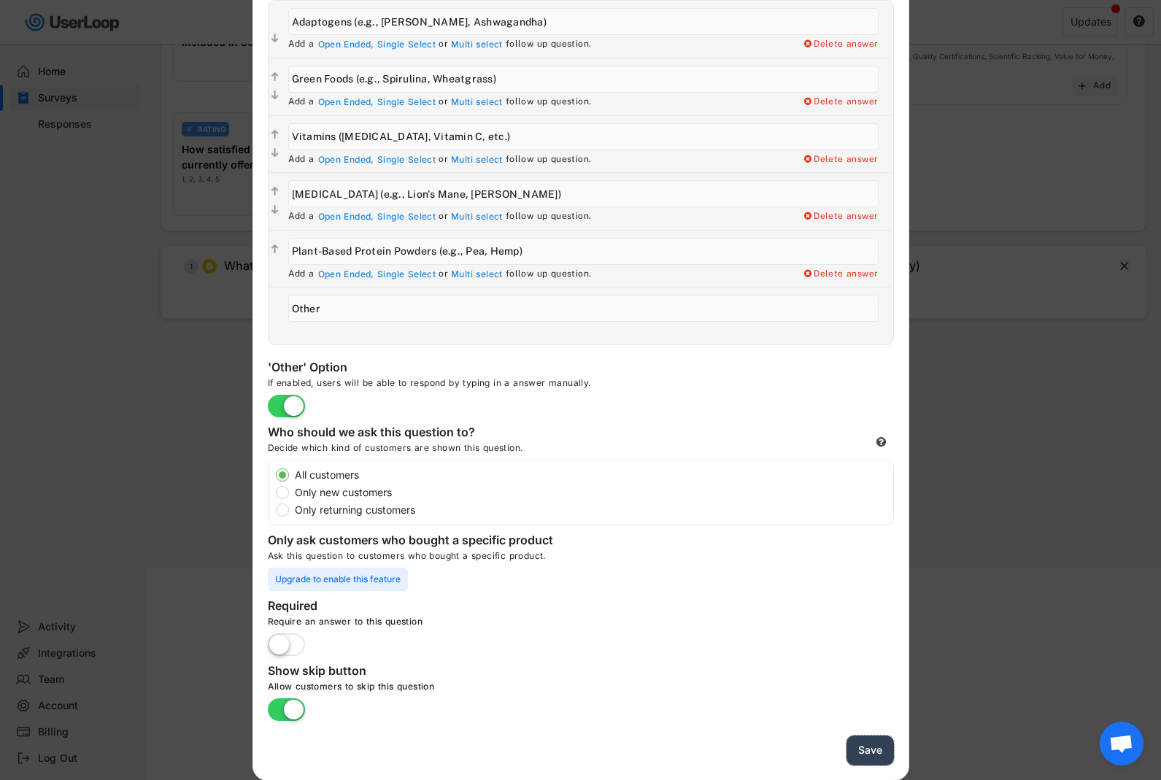
click at [865, 750] on button "Save" at bounding box center [870, 751] width 47 height 30
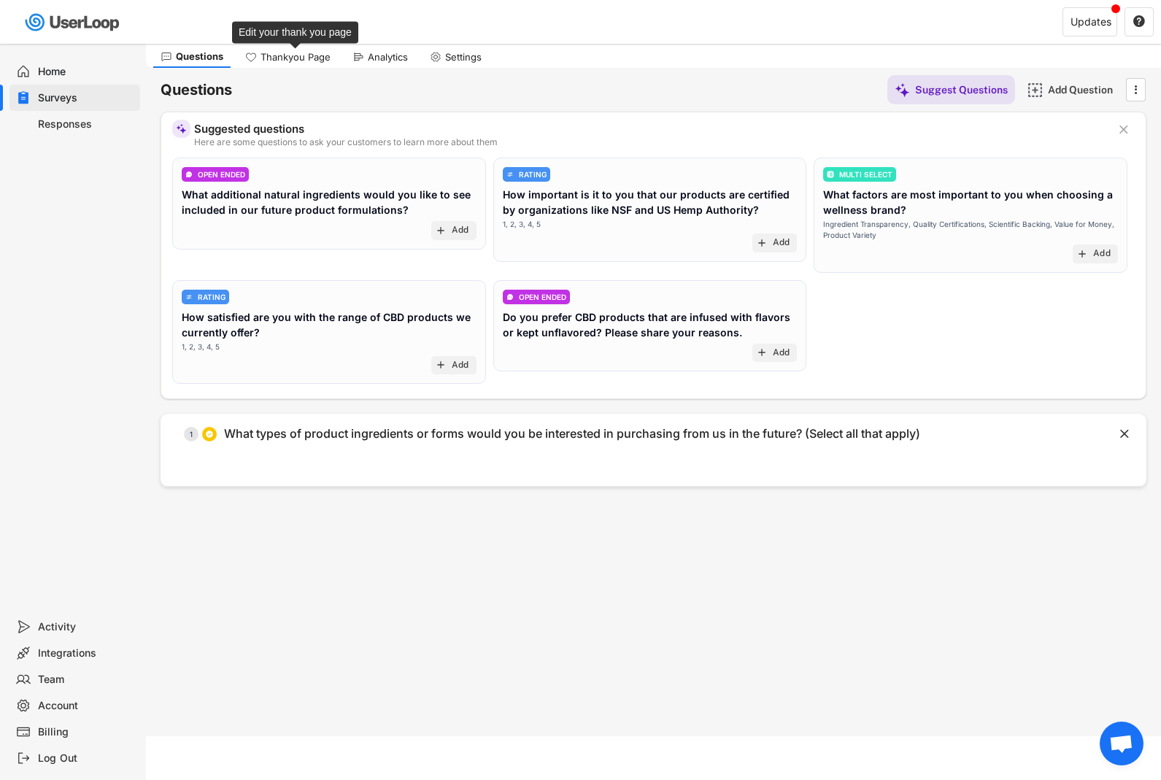
click at [295, 61] on div "Thankyou Page" at bounding box center [296, 57] width 70 height 12
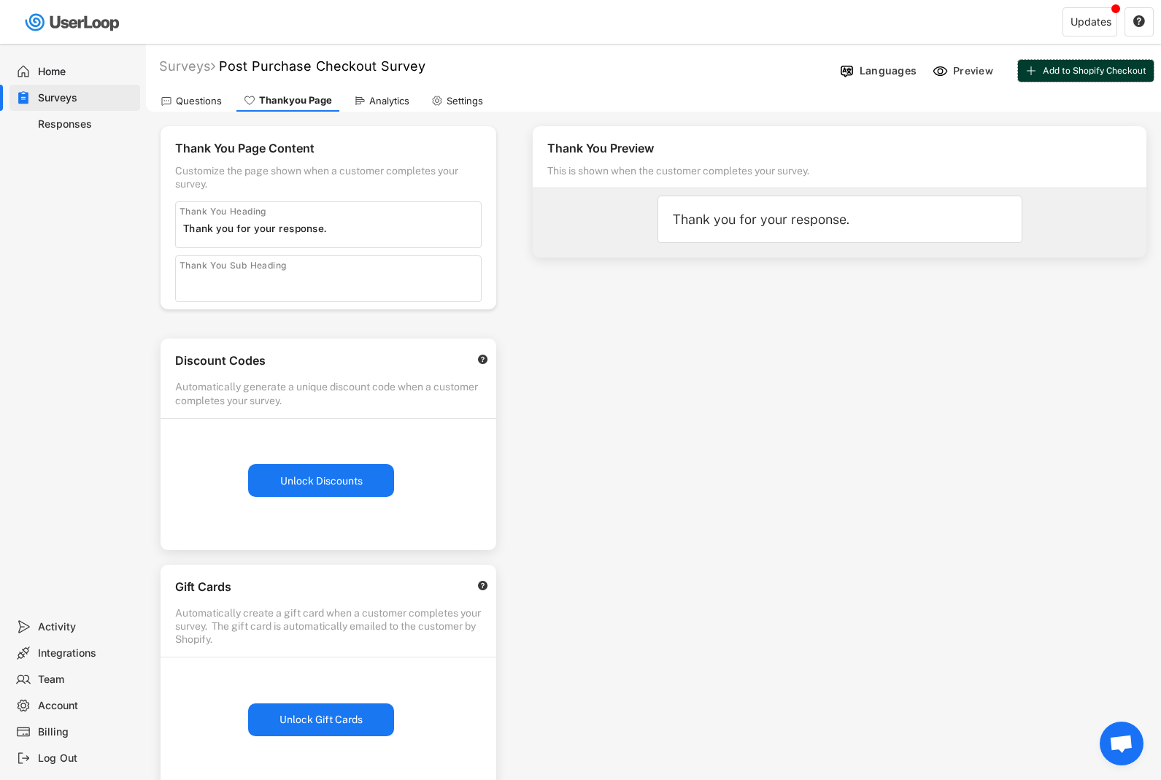
click at [983, 75] on icon at bounding box center [1032, 71] width 12 height 12
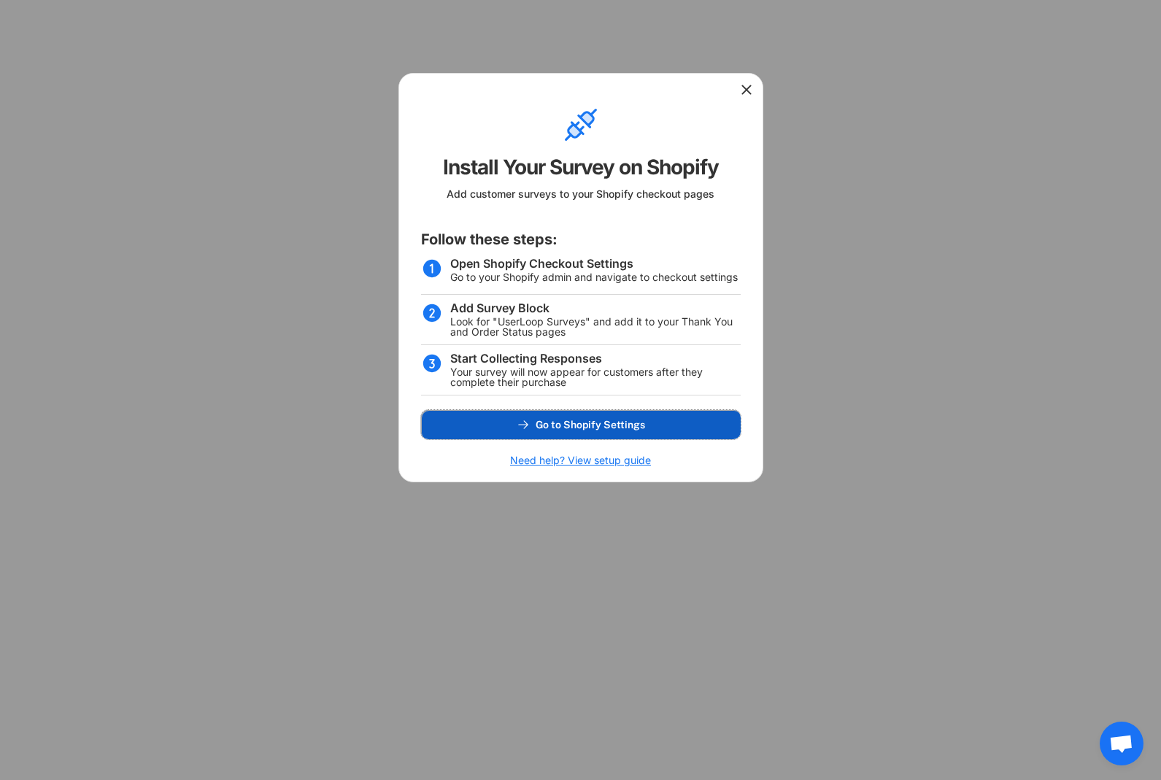
click at [589, 425] on span "Go to Shopify Settings" at bounding box center [591, 425] width 110 height 10
